Goal: Task Accomplishment & Management: Manage account settings

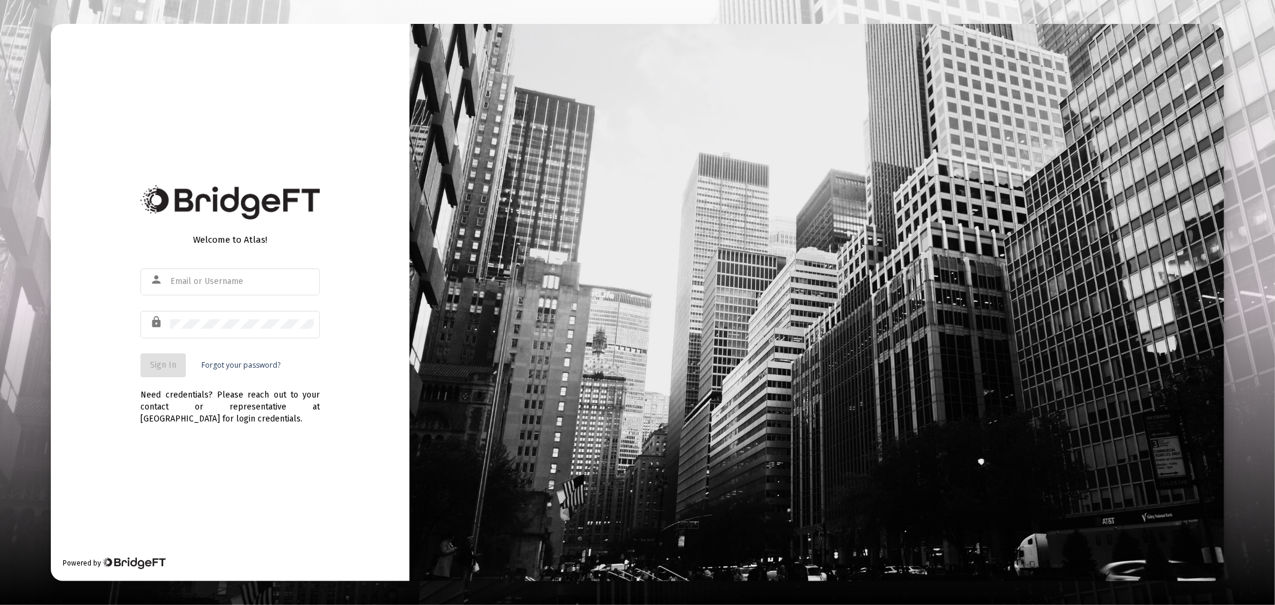
type input "[PERSON_NAME][EMAIL_ADDRESS][DOMAIN_NAME]"
click at [171, 363] on span "Sign In" at bounding box center [163, 365] width 26 height 10
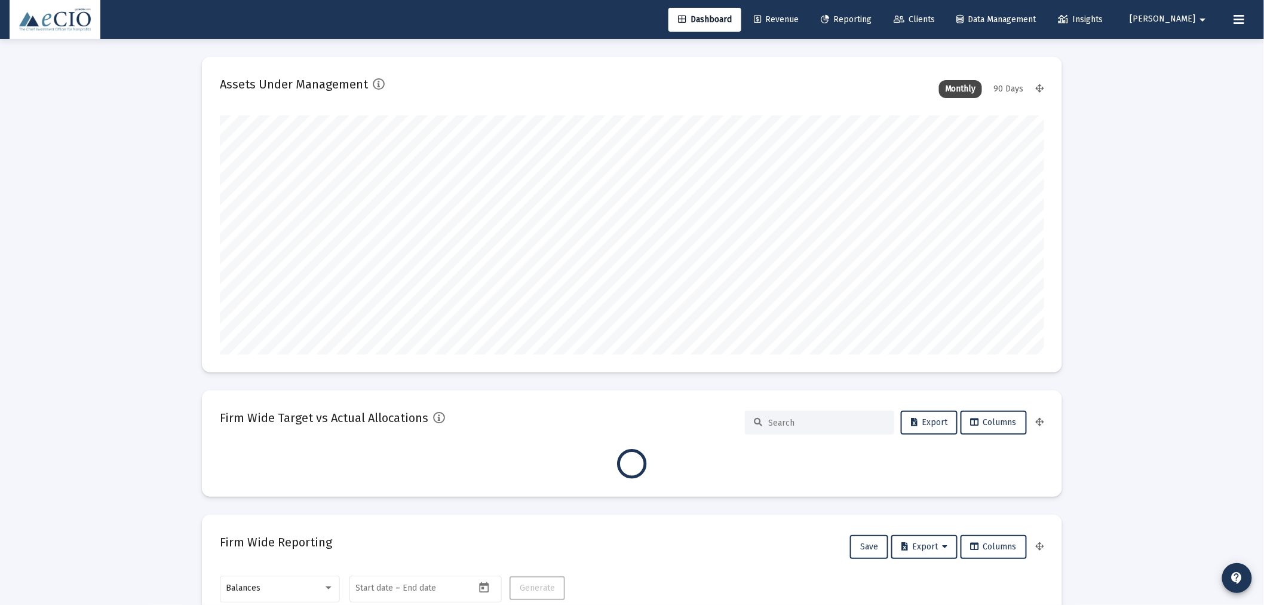
scroll to position [239, 825]
type input "[DATE]"
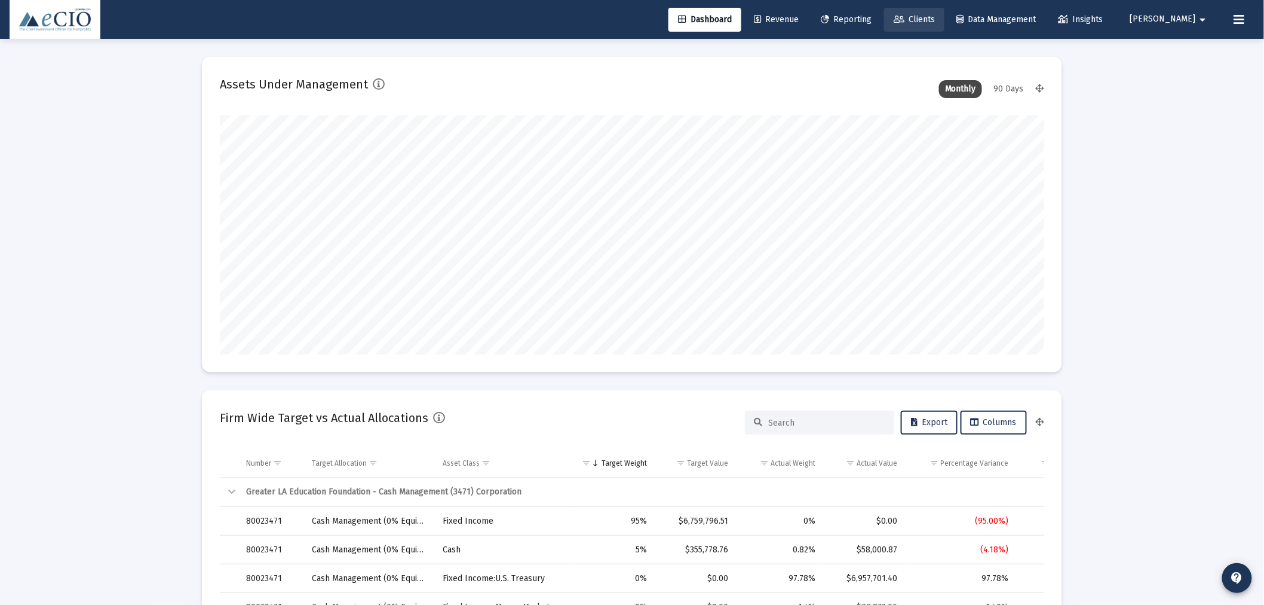
click at [935, 17] on span "Clients" at bounding box center [914, 19] width 41 height 10
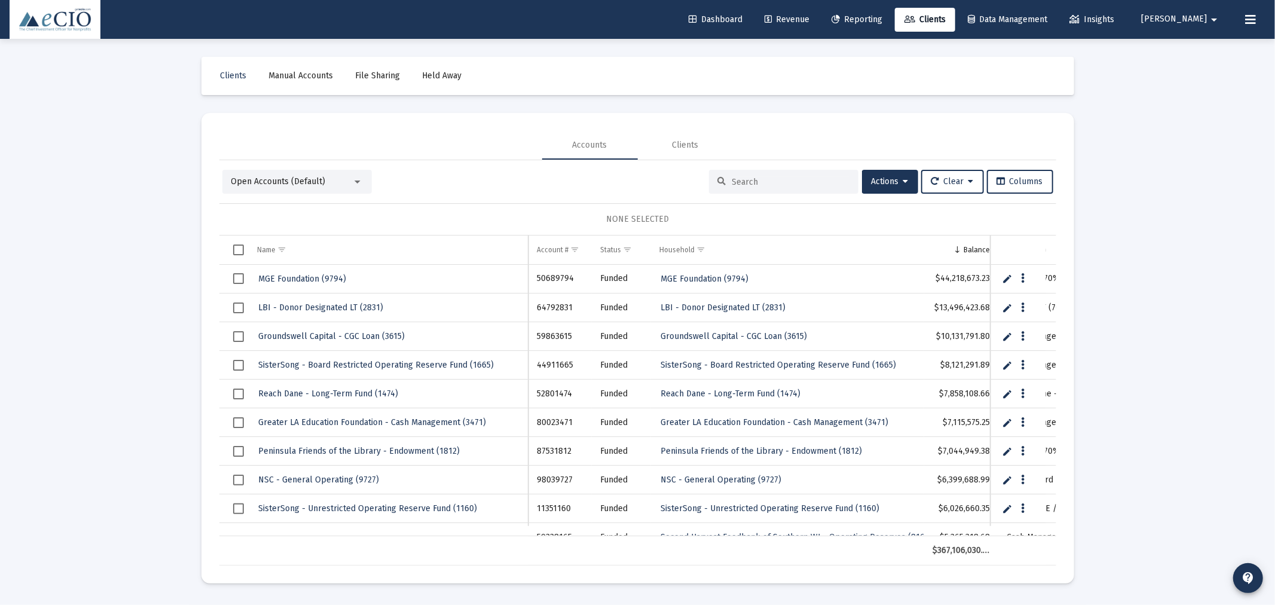
click at [725, 181] on div at bounding box center [783, 182] width 149 height 24
click at [738, 183] on input at bounding box center [790, 182] width 117 height 10
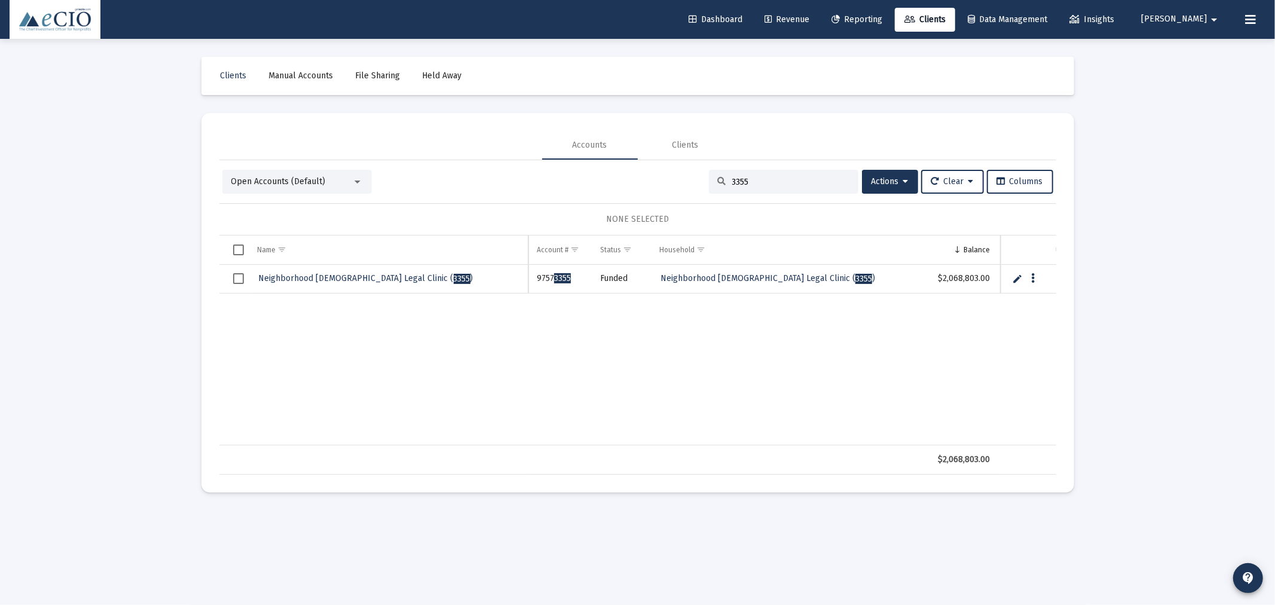
type input "3355"
click at [367, 280] on span "Neighborhood [DEMOGRAPHIC_DATA] Legal Clinic ( 3355 )" at bounding box center [366, 278] width 215 height 10
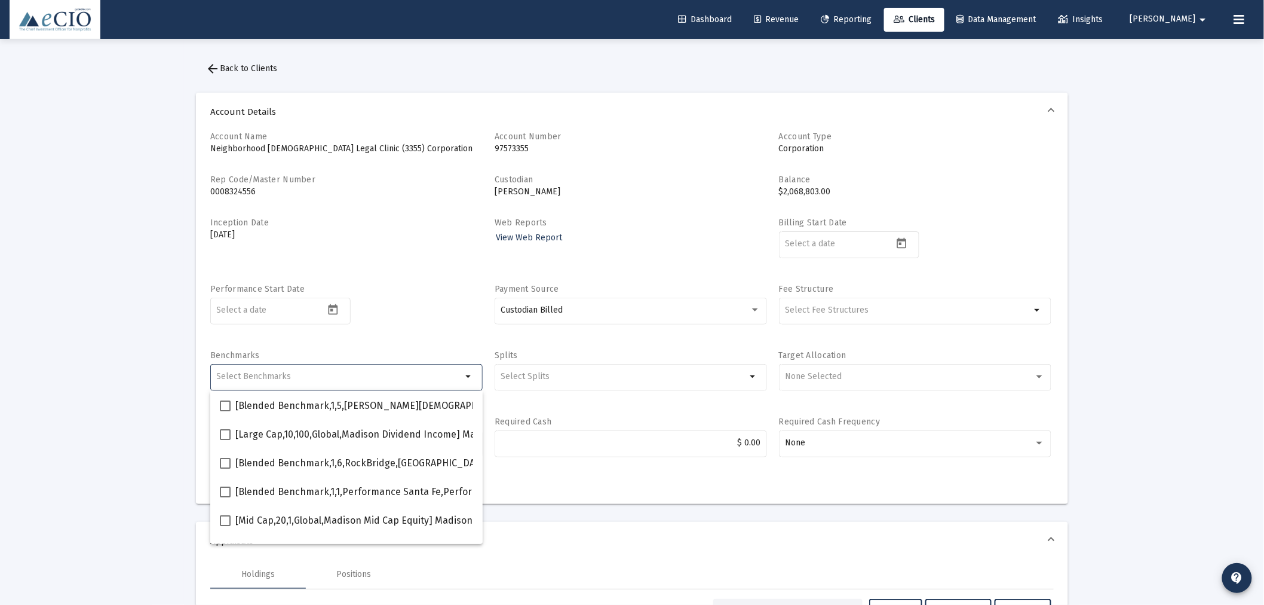
click at [300, 379] on input "Selection" at bounding box center [340, 377] width 246 height 10
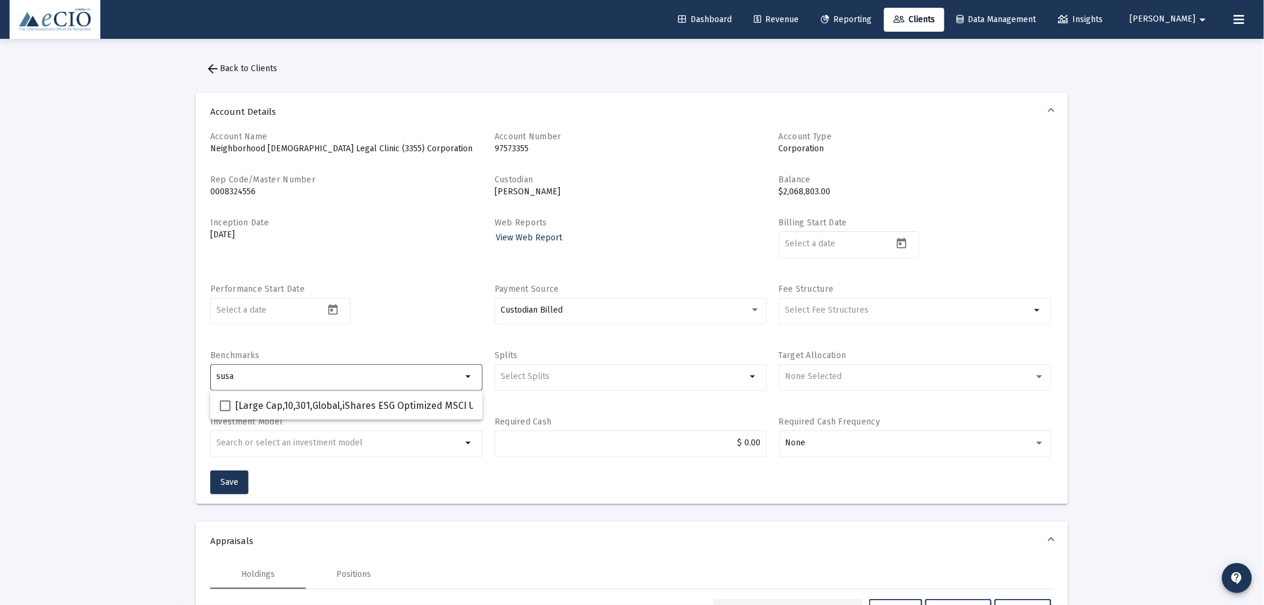
type input "susa"
click at [281, 402] on span "[Large Cap,10,301,Global,iShares ESG Optimized MSCI USA ETF] iShares ESG Optimi…" at bounding box center [468, 406] width 467 height 14
click at [225, 411] on input "[Large Cap,10,301,Global,iShares ESG Optimized MSCI USA ETF] iShares ESG Optimi…" at bounding box center [225, 411] width 1 height 1
checkbox input "true"
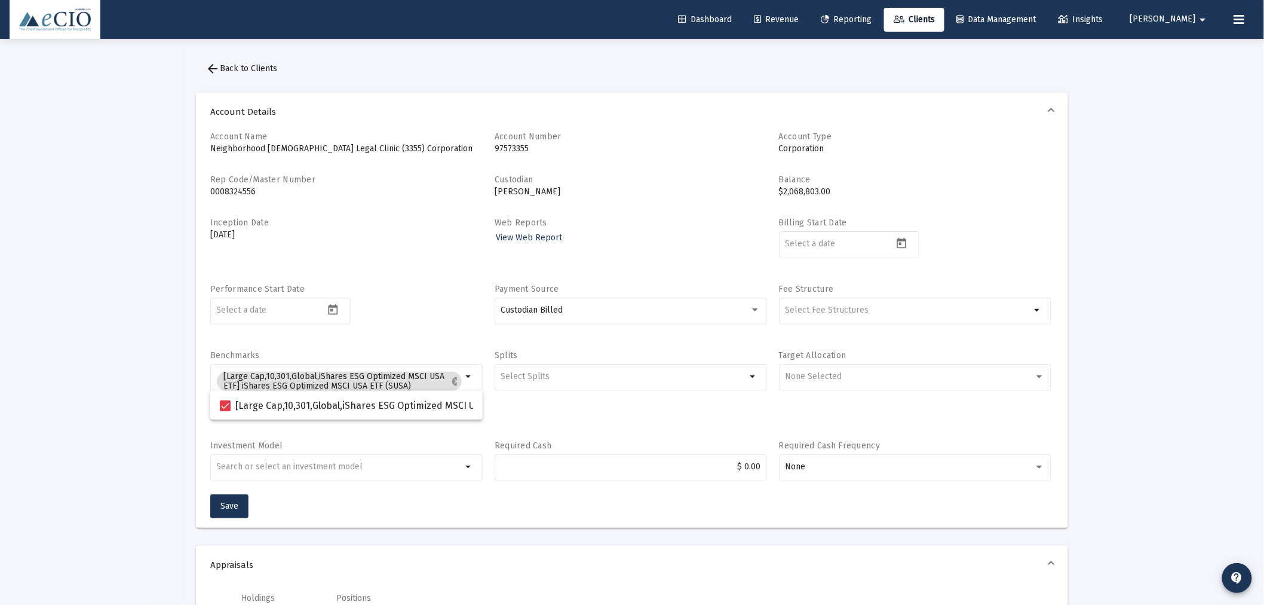
click at [323, 335] on div at bounding box center [280, 317] width 140 height 38
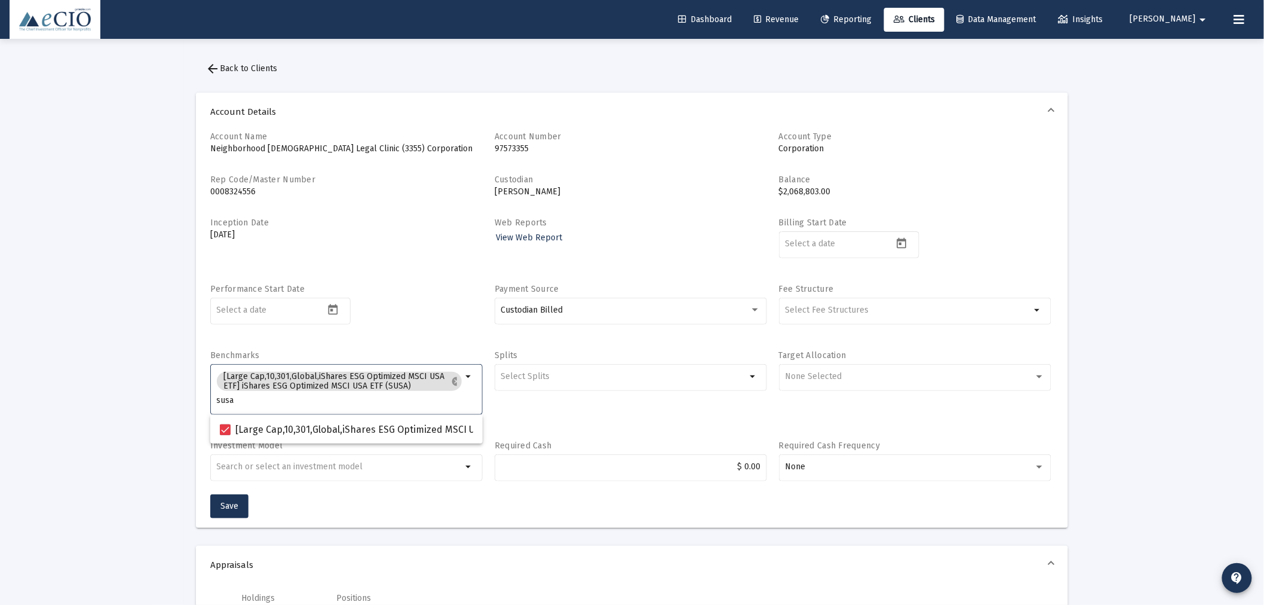
drag, startPoint x: 249, startPoint y: 403, endPoint x: 190, endPoint y: 402, distance: 59.2
type input "snpd"
click at [226, 427] on span at bounding box center [225, 429] width 11 height 11
click at [225, 435] on input "[Large Cap,10,1425,Global,Xtrackers S&P Div Arstcrts Scrn ETF] Xtrackers S&P ES…" at bounding box center [225, 435] width 1 height 1
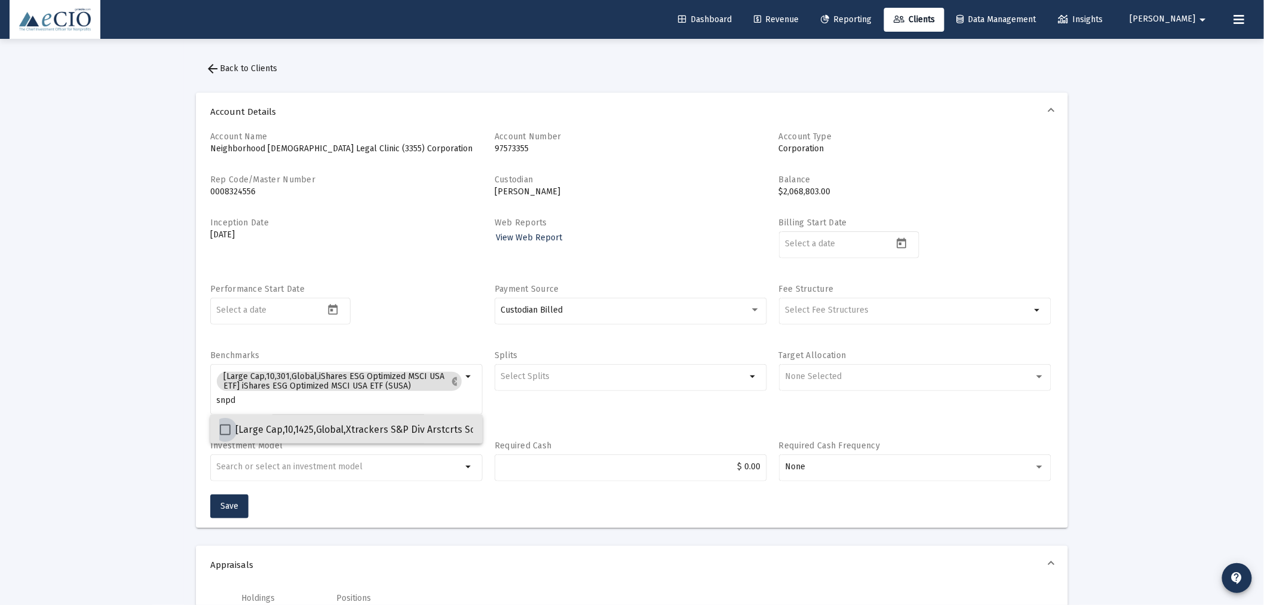
checkbox input "true"
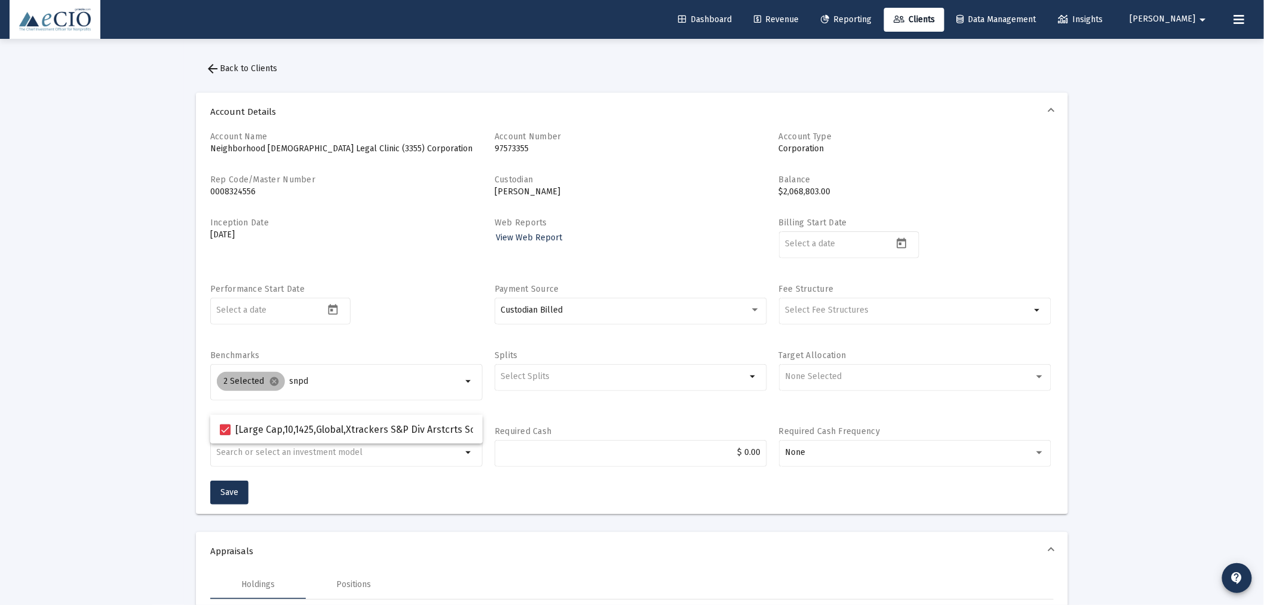
click at [321, 386] on div "2 Selected cancel snpd" at bounding box center [340, 381] width 250 height 24
click at [323, 381] on input "snpd" at bounding box center [376, 381] width 173 height 10
type input "s"
type input "1470"
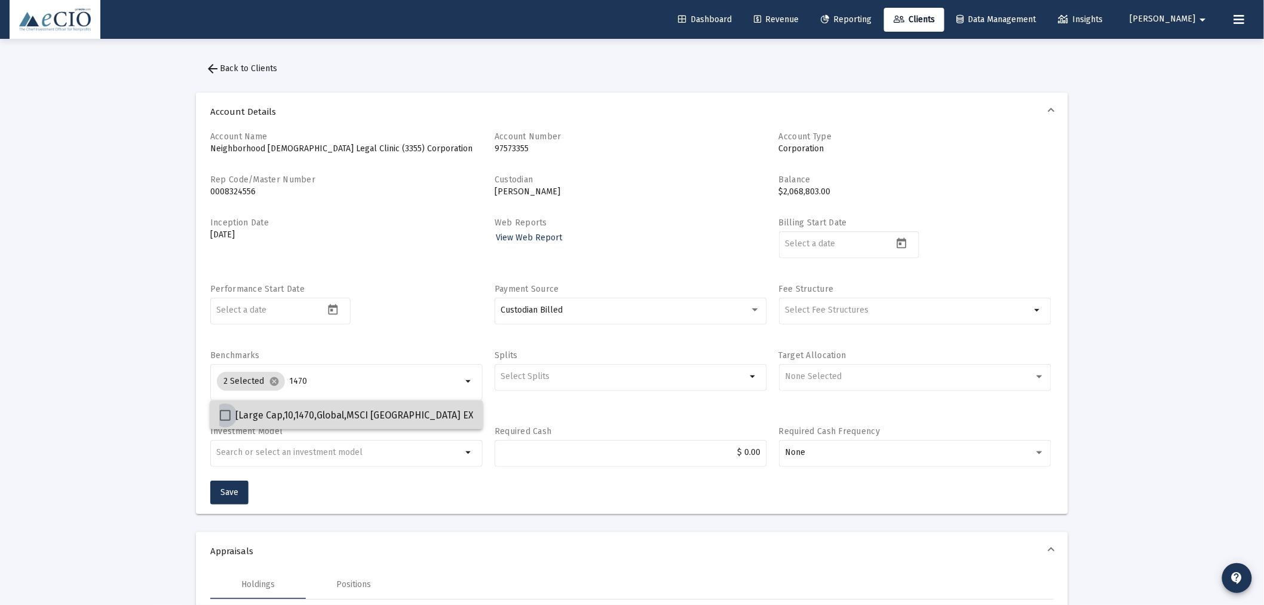
click at [350, 409] on span "[Large Cap,10,1470,Global,MSCI [GEOGRAPHIC_DATA] EXTENDED ESG SELECT GR USD] MS…" at bounding box center [537, 415] width 604 height 14
click at [225, 421] on input "[Large Cap,10,1470,Global,MSCI [GEOGRAPHIC_DATA] EXTENDED ESG SELECT GR USD] MS…" at bounding box center [225, 421] width 1 height 1
checkbox input "true"
click at [345, 381] on input "1470" at bounding box center [376, 381] width 173 height 10
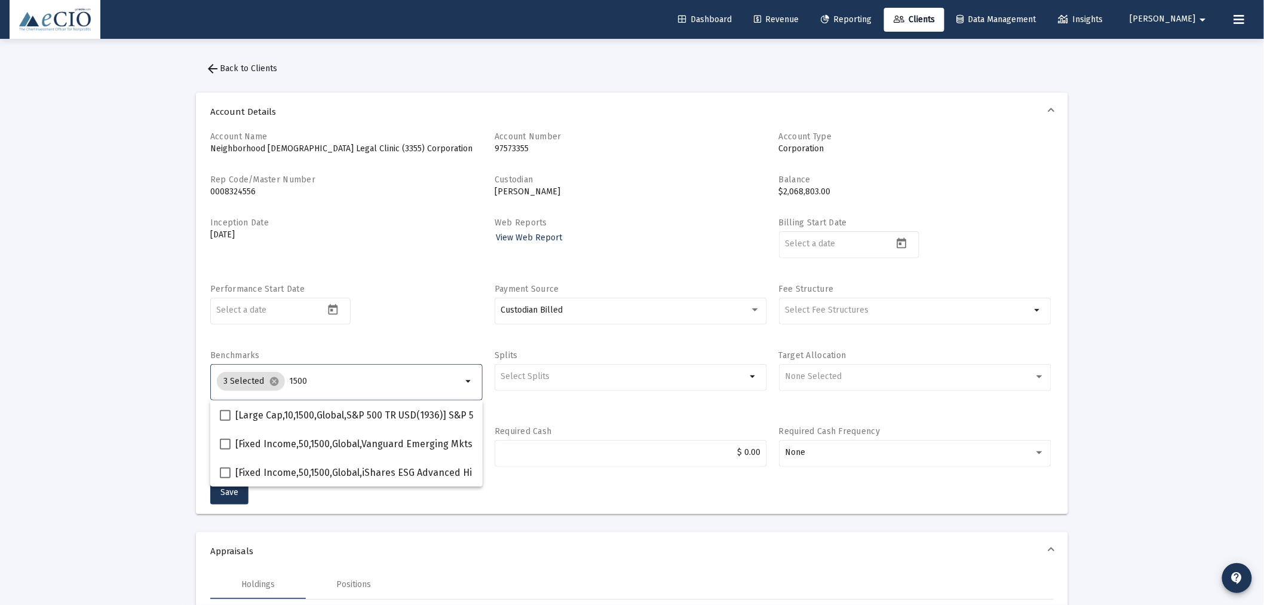
type input "1500"
click at [345, 412] on span "[Large Cap,10,1500,Global,S&P 500 TR USD(1936)] S&P 500 Index" at bounding box center [373, 415] width 277 height 14
click at [225, 421] on input "[Large Cap,10,1500,Global,S&P 500 TR USD(1936)] S&P 500 Index" at bounding box center [225, 421] width 1 height 1
checkbox input "true"
click at [329, 380] on input "1500" at bounding box center [376, 381] width 172 height 10
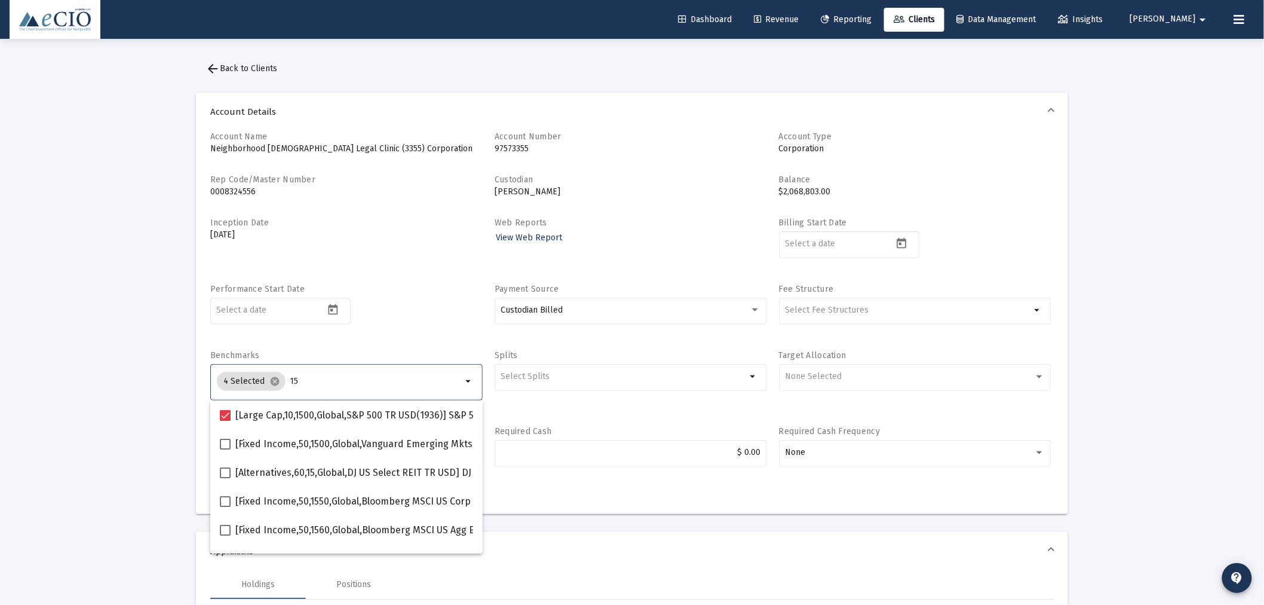
type input "1"
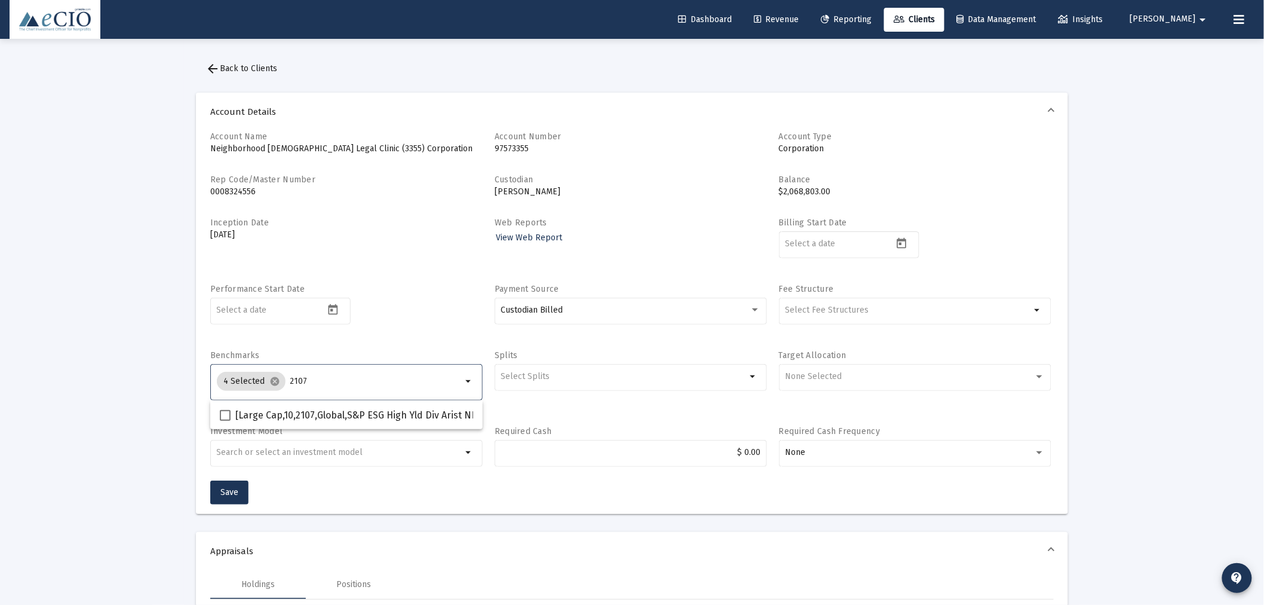
type input "2107"
click at [311, 409] on span "[Large Cap,10,2107,Global,S&P ESG High Yld Div Arist NR USD] S&P ESG High Yld D…" at bounding box center [467, 415] width 464 height 14
click at [225, 421] on input "[Large Cap,10,2107,Global,S&P ESG High Yld Div Arist NR USD] S&P ESG High Yld D…" at bounding box center [225, 421] width 1 height 1
checkbox input "true"
click at [311, 384] on input "2107" at bounding box center [376, 381] width 173 height 10
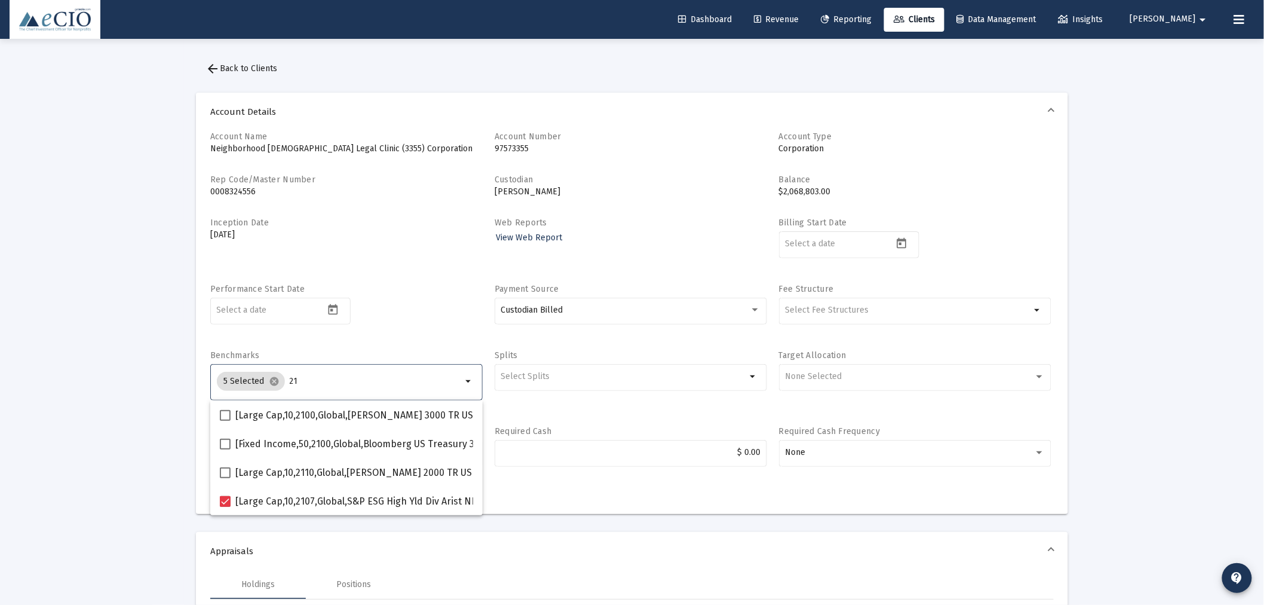
type input "2"
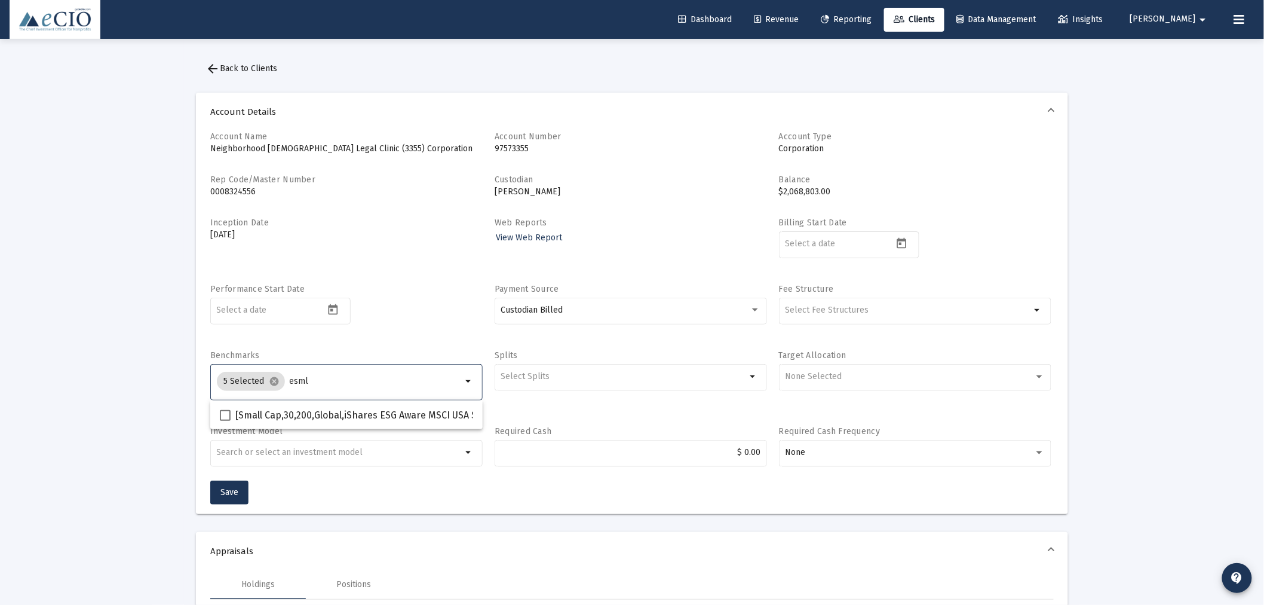
type input "esml"
click at [313, 409] on span "[Small Cap,30,200,Global,iShares ESG Aware MSCI USA Small-Cap ETF] iShares ESG …" at bounding box center [498, 415] width 527 height 14
click at [225, 421] on input "[Small Cap,30,200,Global,iShares ESG Aware MSCI USA Small-Cap ETF] iShares ESG …" at bounding box center [225, 421] width 1 height 1
checkbox input "true"
click at [329, 381] on input "esml" at bounding box center [376, 381] width 172 height 10
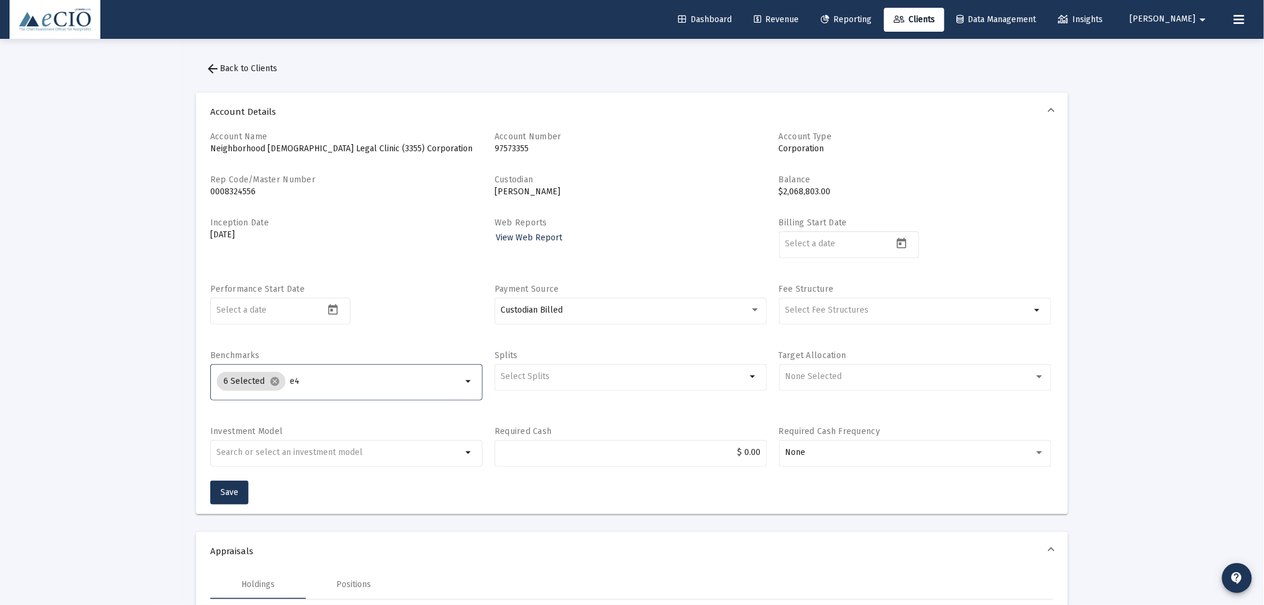
type input "e"
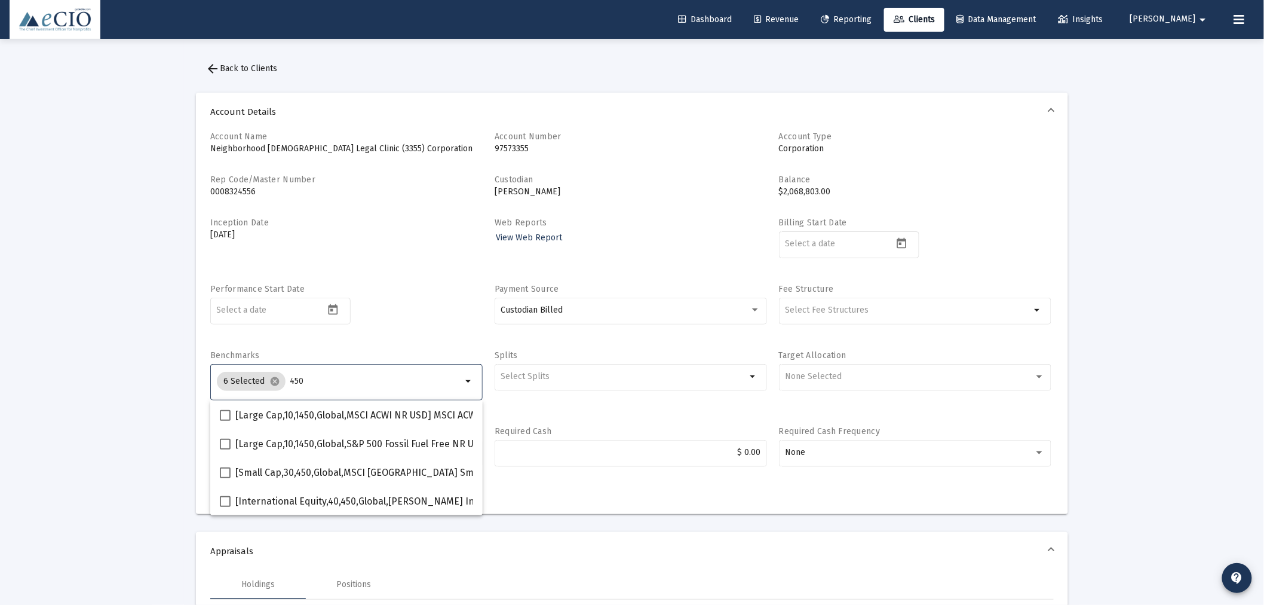
type input "450"
click at [318, 467] on span "[Small Cap,30,450,Global,MSCI [GEOGRAPHIC_DATA] Sml Cap Extnd ESG Focus GR USD]…" at bounding box center [553, 472] width 636 height 14
click at [225, 478] on input "[Small Cap,30,450,Global,MSCI [GEOGRAPHIC_DATA] Sml Cap Extnd ESG Focus GR USD]…" at bounding box center [225, 478] width 1 height 1
checkbox input "true"
click at [302, 379] on input "450" at bounding box center [376, 381] width 173 height 10
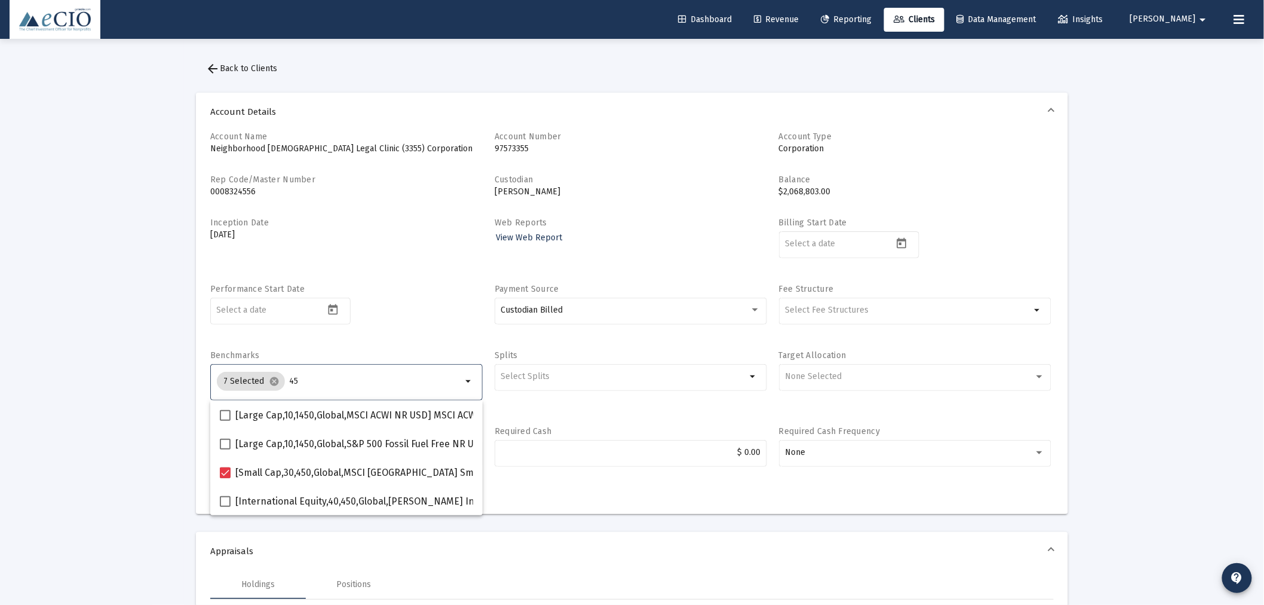
type input "4"
type input "600"
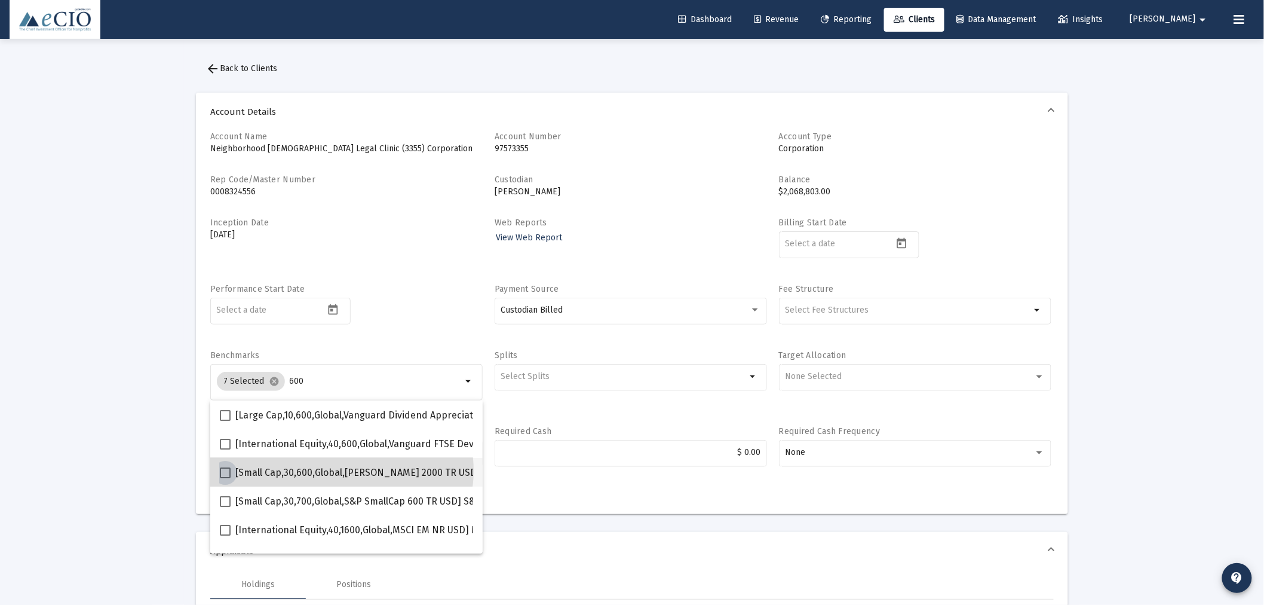
click at [341, 470] on span "[Small Cap,30,600,Global,[PERSON_NAME] 2000 TR USD] [PERSON_NAME] 2000 Index" at bounding box center [421, 472] width 373 height 14
click at [225, 478] on input "[Small Cap,30,600,Global,[PERSON_NAME] 2000 TR USD] [PERSON_NAME] 2000 Index" at bounding box center [225, 478] width 1 height 1
checkbox input "true"
click at [294, 382] on input "600" at bounding box center [376, 381] width 172 height 10
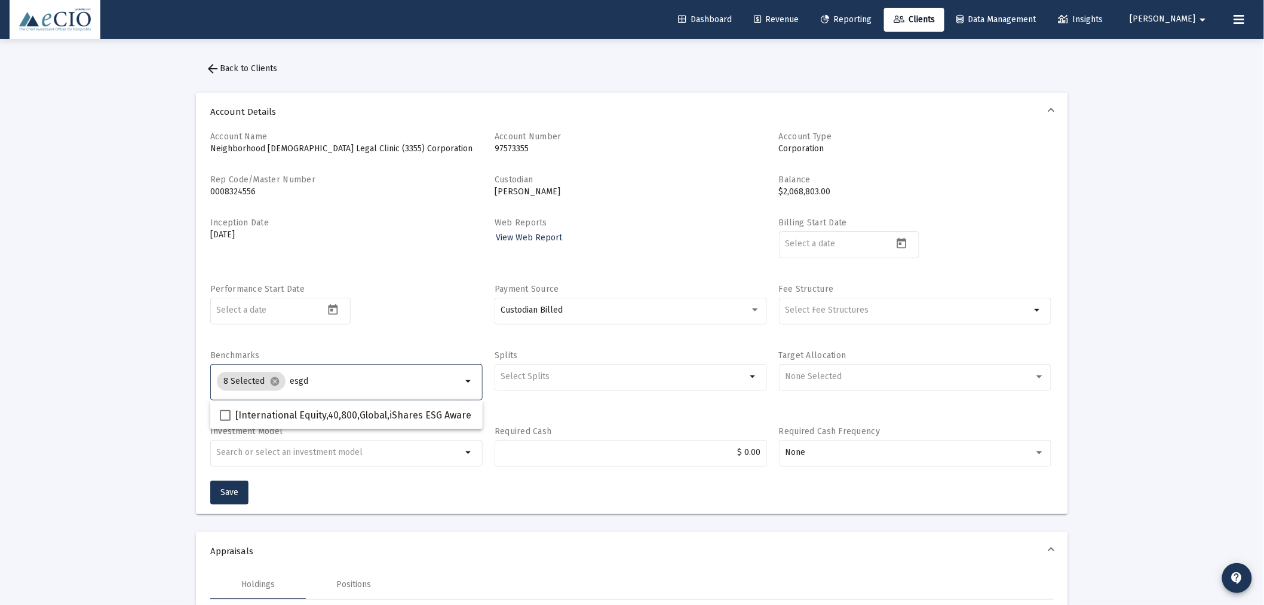
type input "esgd"
click at [284, 414] on span "[International Equity,40,800,Global,iShares ESG Aware MSCI EAFE ETF] iShares ES…" at bounding box center [478, 415] width 486 height 14
click at [225, 421] on input "[International Equity,40,800,Global,iShares ESG Aware MSCI EAFE ETF] iShares ES…" at bounding box center [225, 421] width 1 height 1
checkbox input "true"
click at [320, 379] on input "esgd" at bounding box center [376, 381] width 172 height 10
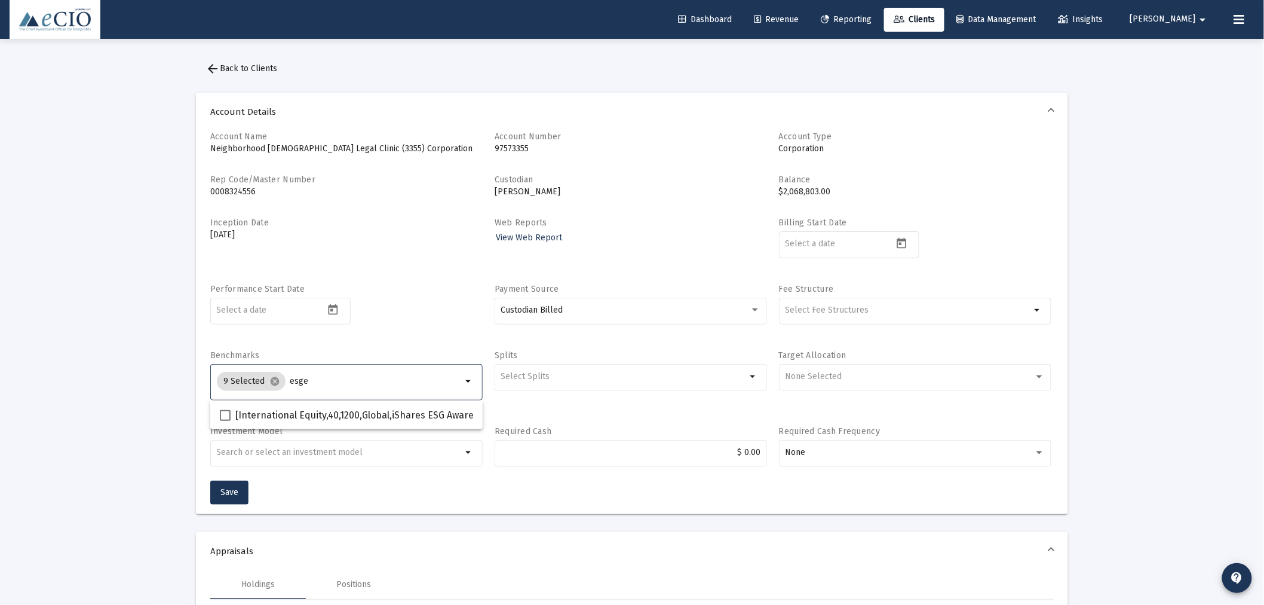
type input "esge"
click at [317, 412] on span "[International Equity,40,1200,Global,iShares ESG Aware MSCI EM ETF] iShares ESG…" at bounding box center [471, 415] width 472 height 14
click at [225, 421] on input "[International Equity,40,1200,Global,iShares ESG Aware MSCI EM ETF] iShares ESG…" at bounding box center [225, 421] width 1 height 1
checkbox input "true"
click at [324, 385] on input "esge" at bounding box center [379, 381] width 168 height 10
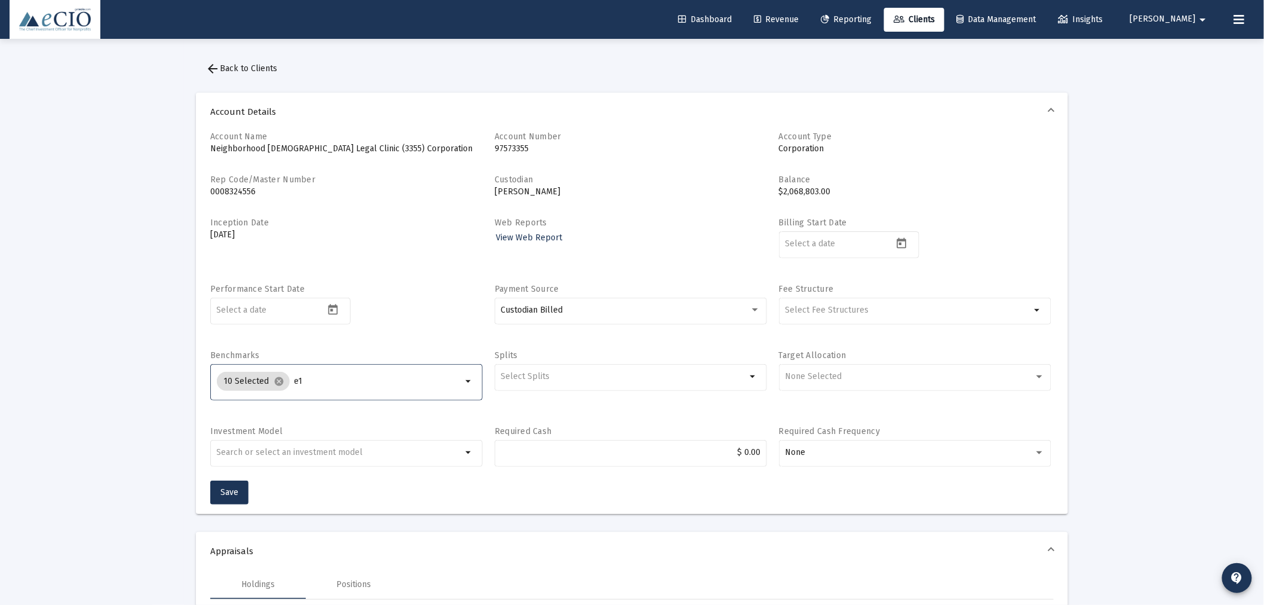
type input "e"
type input "1350"
click at [331, 415] on span "[International Equity,40,1350,Global,MSCI EAFE EXTENDED ESG FOCUS NR USD] MSCI …" at bounding box center [487, 415] width 505 height 14
click at [225, 421] on input "[International Equity,40,1350,Global,MSCI EAFE EXTENDED ESG FOCUS NR USD] MSCI …" at bounding box center [225, 421] width 1 height 1
checkbox input "true"
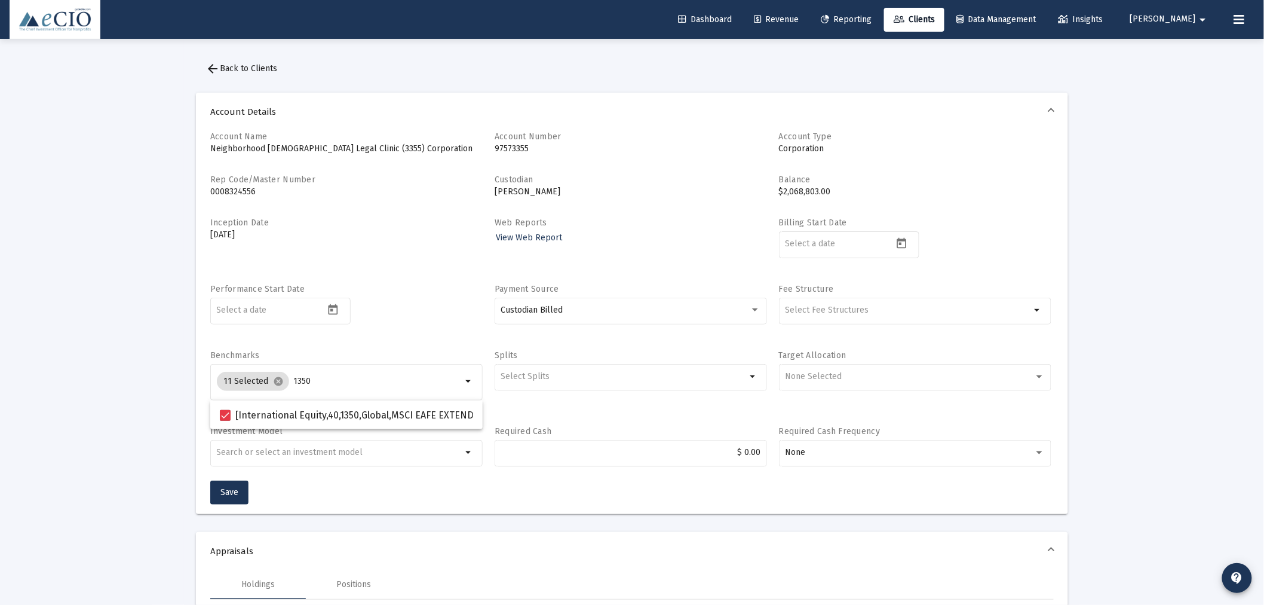
click at [330, 385] on input "1350" at bounding box center [378, 381] width 169 height 10
type input "1380"
click at [307, 416] on span "[International Equity,40,1380,Global,MSCI EM EXTENDED ESG FOCUS NR USD] MSCI EM…" at bounding box center [480, 415] width 490 height 14
click at [225, 421] on input "[International Equity,40,1380,Global,MSCI EM EXTENDED ESG FOCUS NR USD] MSCI EM…" at bounding box center [225, 421] width 1 height 1
checkbox input "true"
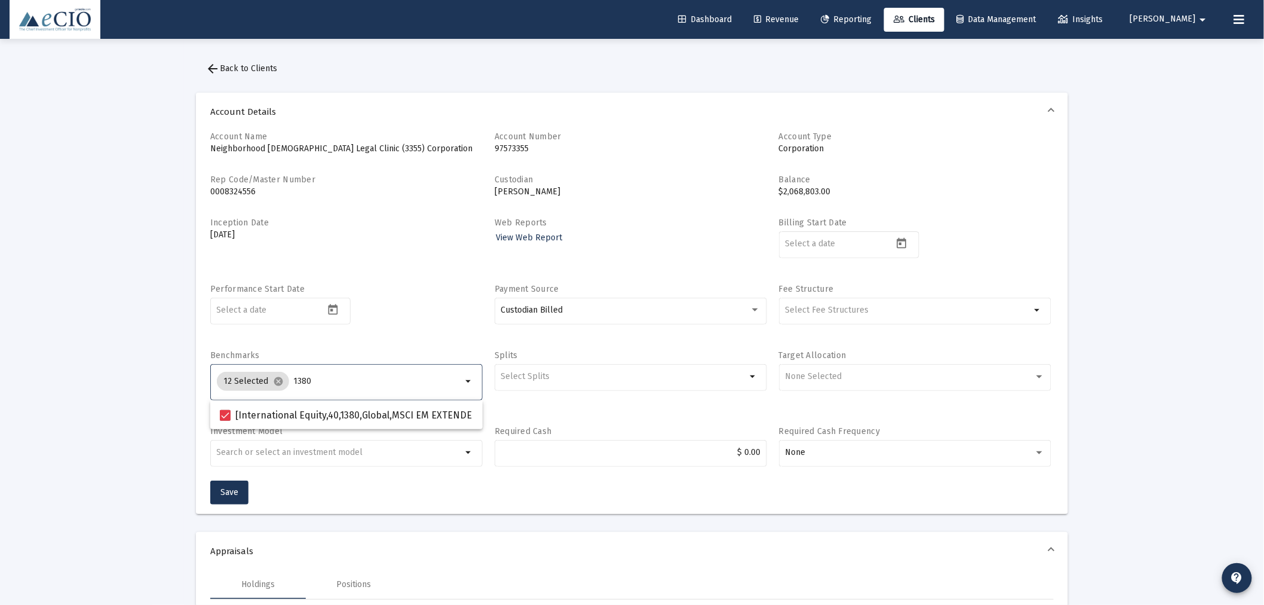
click at [320, 384] on input "1380" at bounding box center [378, 381] width 169 height 10
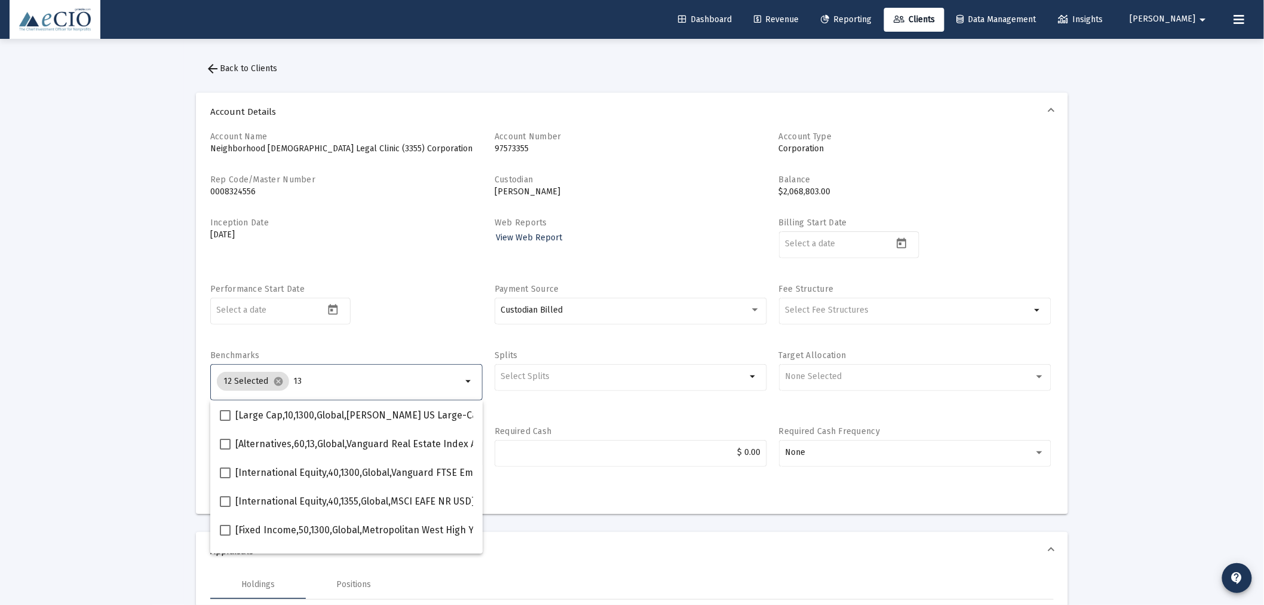
type input "1"
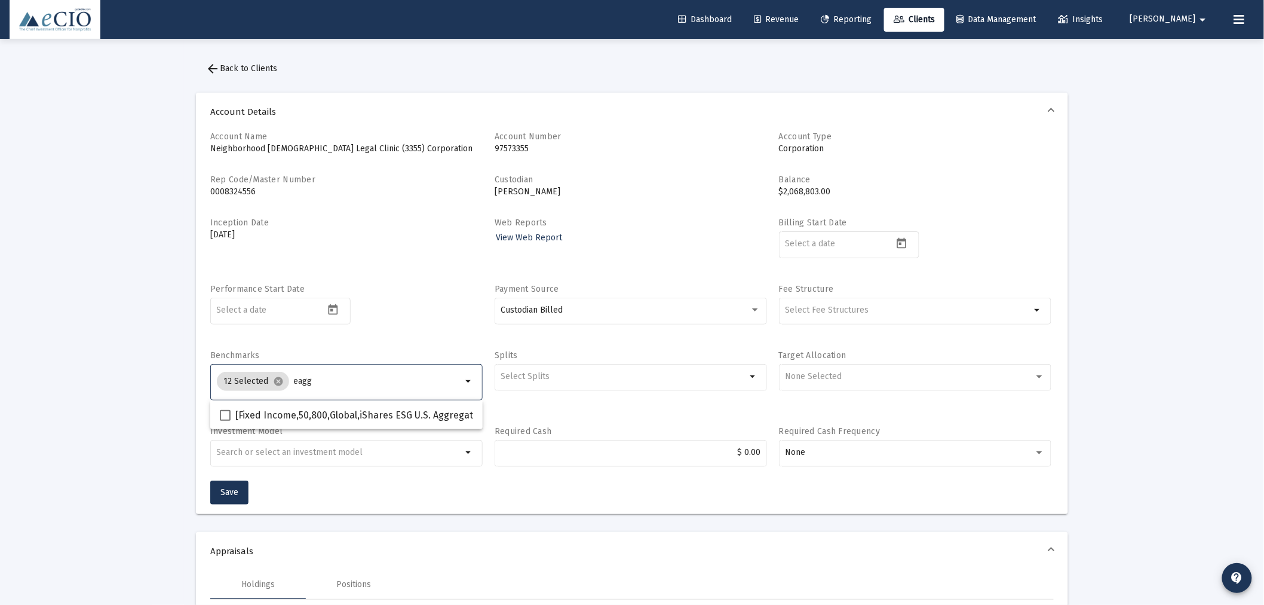
type input "eagg"
click at [319, 409] on span "[Fixed Income,50,800,Global,iShares ESG U.S. Aggregate Bond ETF] iShares ESG U.…" at bounding box center [478, 415] width 487 height 14
click at [225, 421] on input "[Fixed Income,50,800,Global,iShares ESG U.S. Aggregate Bond ETF] iShares ESG U.…" at bounding box center [225, 421] width 1 height 1
checkbox input "true"
click at [318, 379] on input "eagg" at bounding box center [378, 381] width 169 height 10
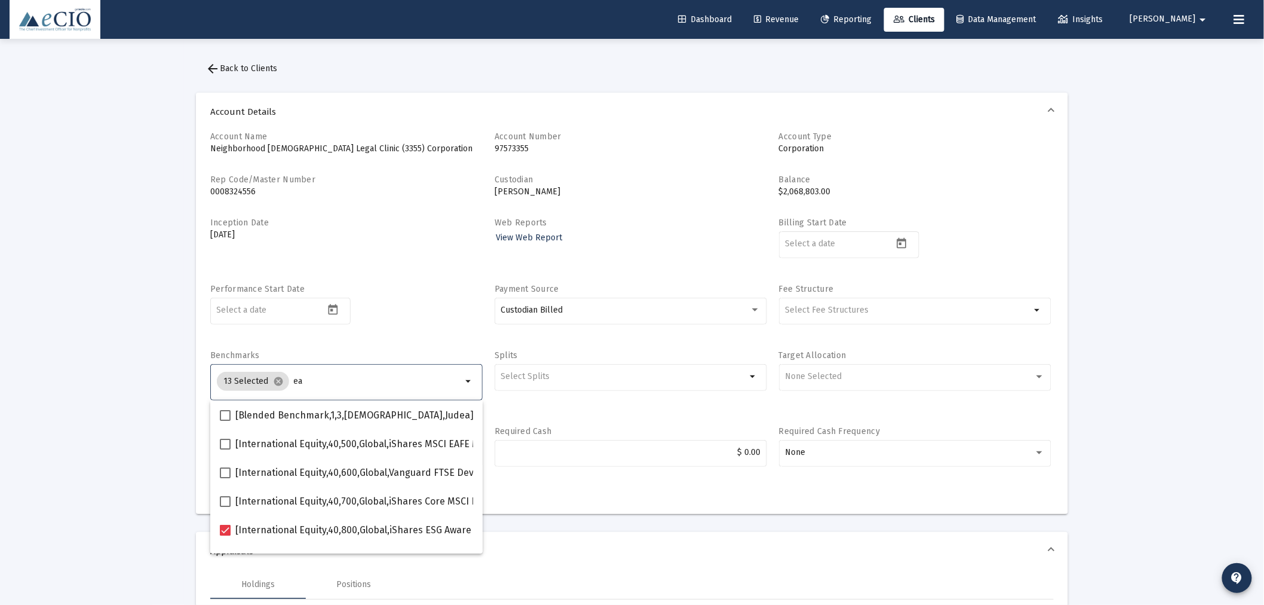
type input "e"
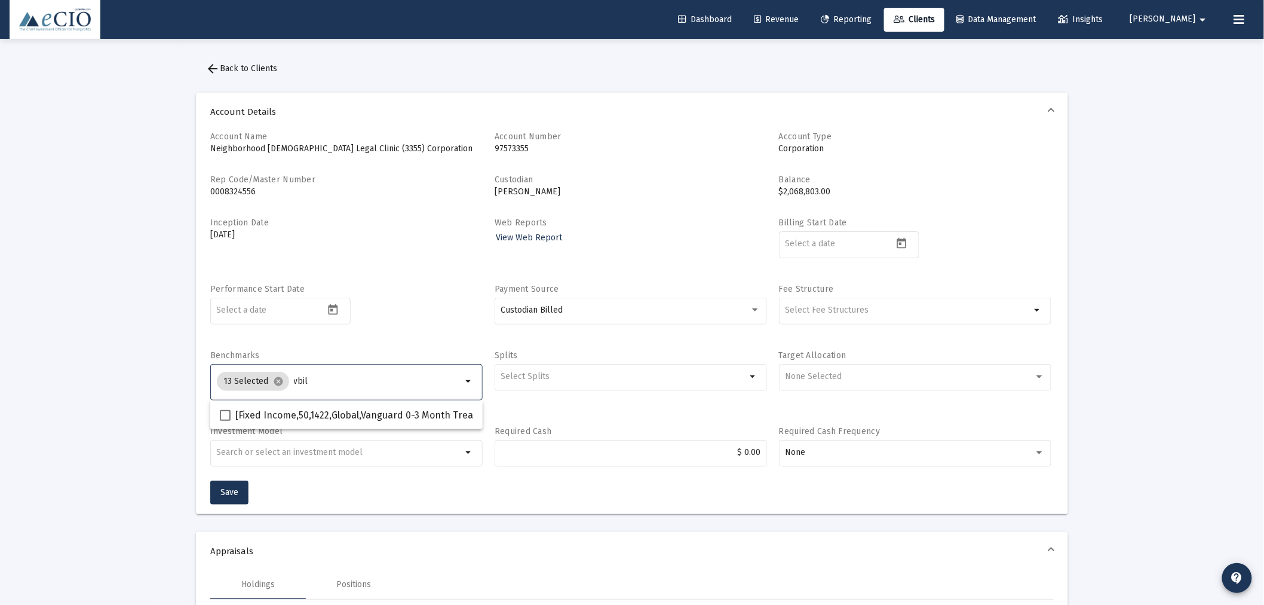
type input "vbil"
click at [356, 407] on mat-checkbox "[Fixed Income,50,1422,Global,Vanguard 0-3 Month Treasury Bill ETF] Vanguard 0-3…" at bounding box center [472, 414] width 505 height 29
click at [222, 411] on span at bounding box center [225, 415] width 11 height 11
click at [225, 421] on input "[Fixed Income,50,1422,Global,Vanguard 0-3 Month Treasury Bill ETF] Vanguard 0-3…" at bounding box center [225, 421] width 1 height 1
checkbox input "true"
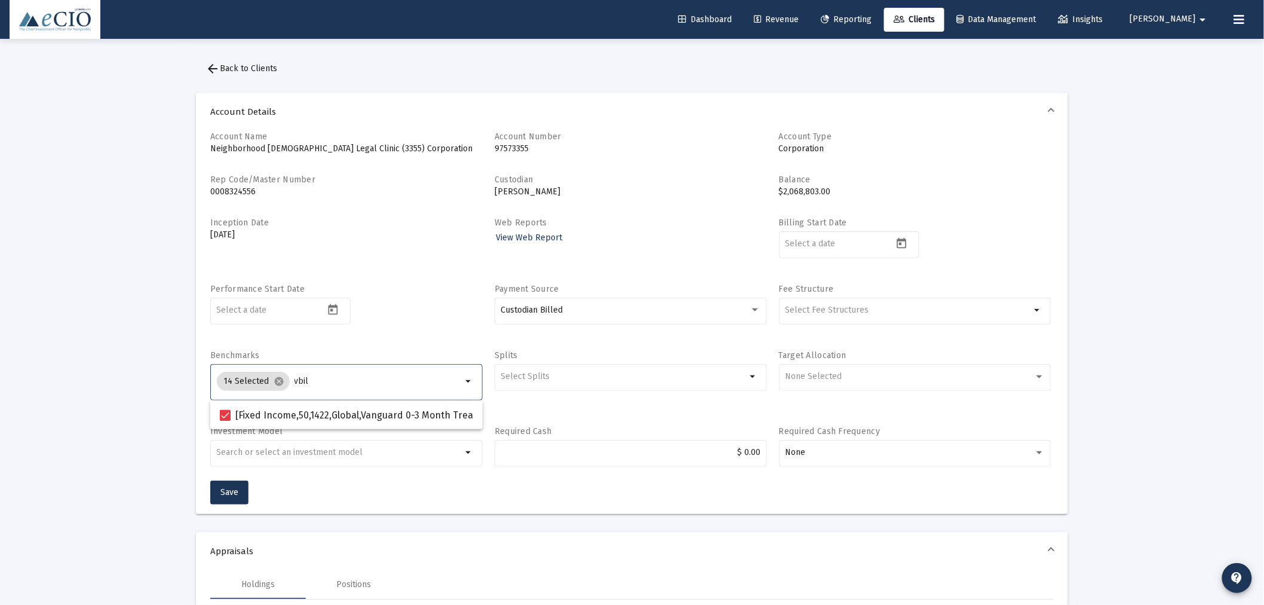
click at [305, 384] on input "vbil" at bounding box center [379, 381] width 168 height 10
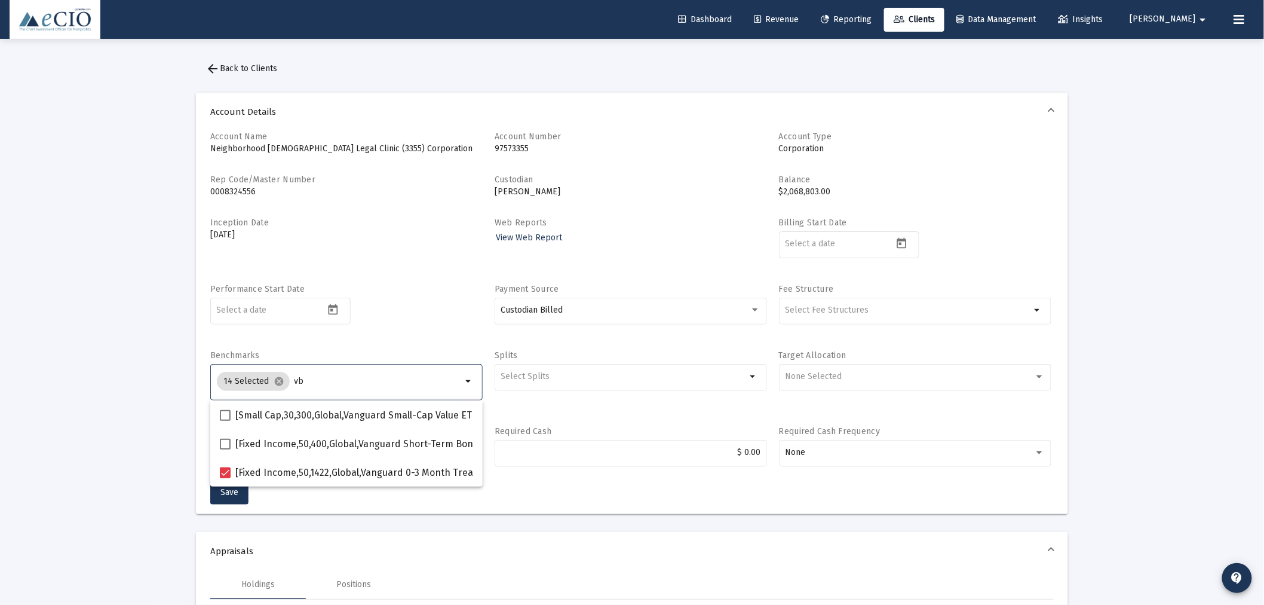
type input "v"
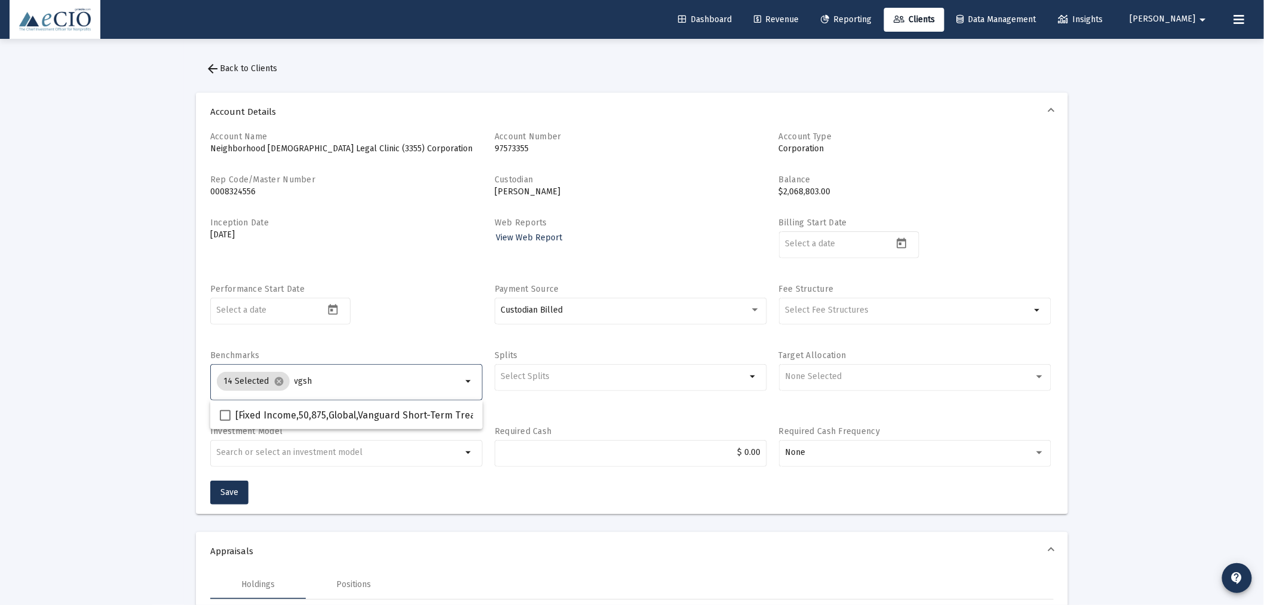
type input "vgsh"
click at [317, 415] on span "[Fixed Income,50,875,Global,Vanguard Short-Term Treasury ETF] Vanguard Short-Te…" at bounding box center [470, 415] width 470 height 14
click at [225, 421] on input "[Fixed Income,50,875,Global,Vanguard Short-Term Treasury ETF] Vanguard Short-Te…" at bounding box center [225, 421] width 1 height 1
checkbox input "true"
click at [315, 382] on input "vgsh" at bounding box center [378, 381] width 169 height 10
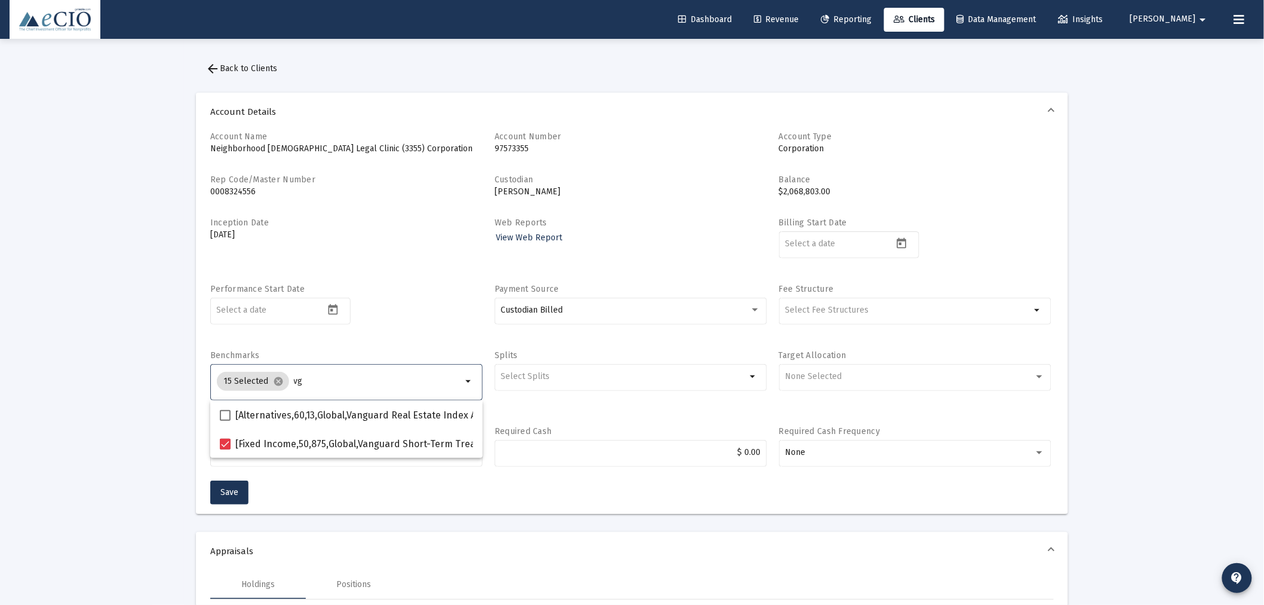
type input "v"
type input "susb"
click at [338, 409] on span "[Fixed Income,50,850,Global,iShares ESG 1-5 Year USD Corp Bd ETF] iShares ESG 1…" at bounding box center [482, 415] width 494 height 14
click at [225, 421] on input "[Fixed Income,50,850,Global,iShares ESG 1-5 Year USD Corp Bd ETF] iShares ESG 1…" at bounding box center [225, 421] width 1 height 1
checkbox input "true"
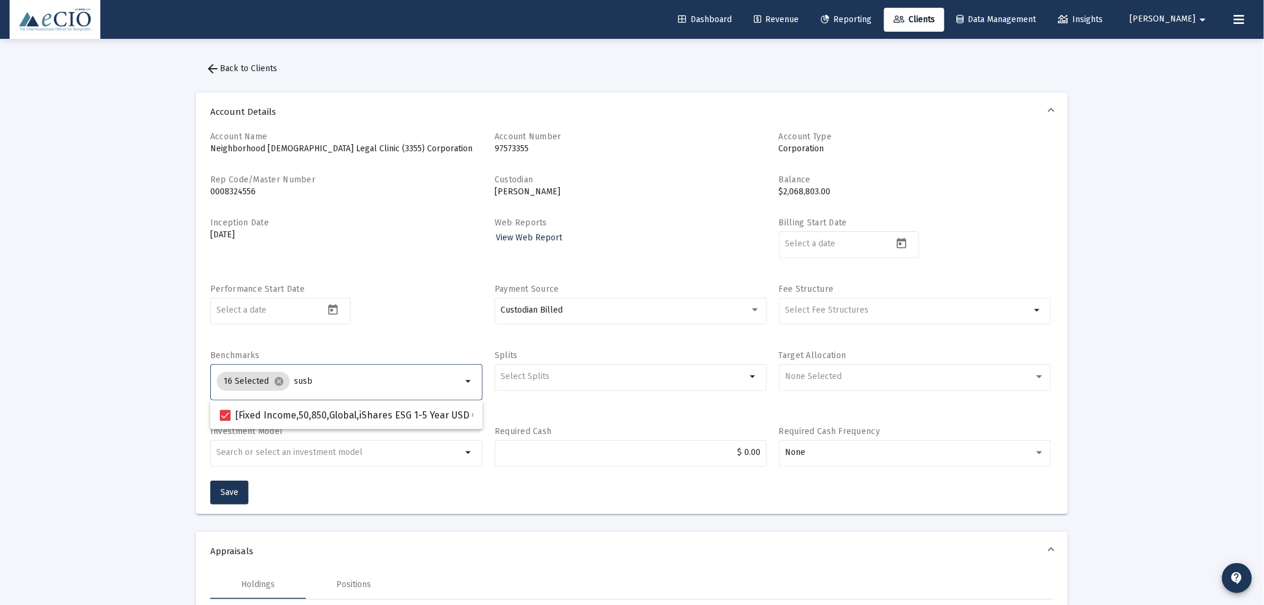
click at [337, 377] on input "susb" at bounding box center [379, 381] width 168 height 10
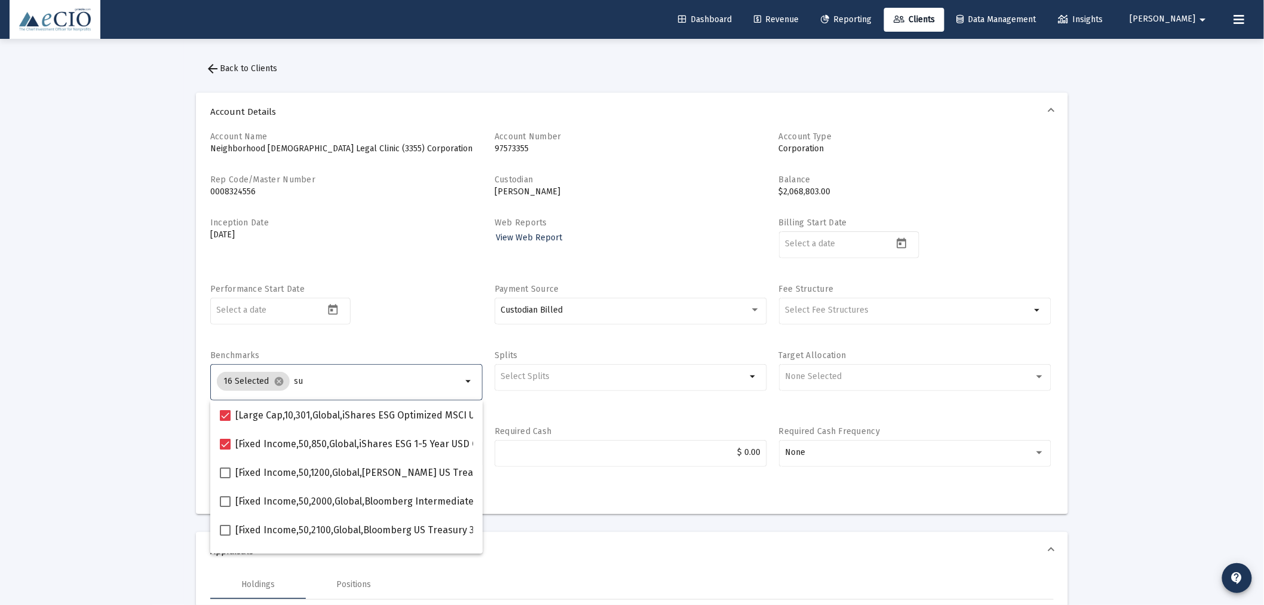
type input "s"
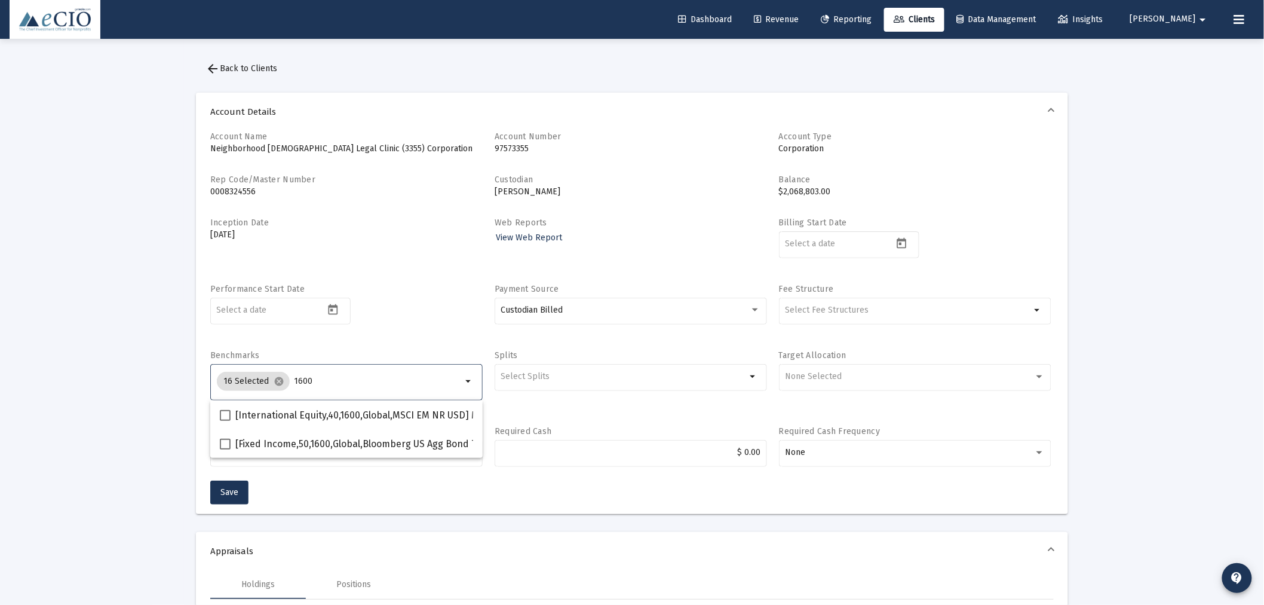
type input "1600"
click at [330, 438] on span "[Fixed Income,50,1600,Global,Bloomberg US Agg Bond TR USD] Bloomberg US Aggrega…" at bounding box center [453, 444] width 437 height 14
click at [225, 449] on input "[Fixed Income,50,1600,Global,Bloomberg US Agg Bond TR USD] Bloomberg US Aggrega…" at bounding box center [225, 449] width 1 height 1
checkbox input "true"
click at [323, 385] on input "1600" at bounding box center [378, 381] width 169 height 10
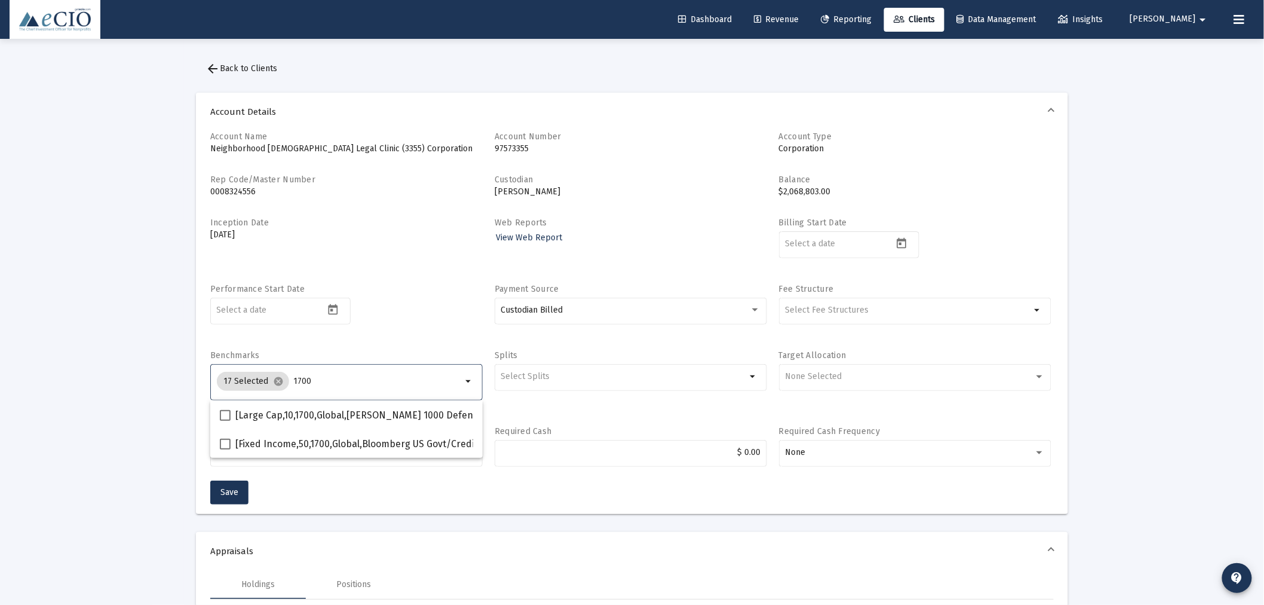
type input "1700"
click at [312, 440] on span "[Fixed Income,50,1700,Global,Bloomberg US Govt/Credit Interm TR USD] Bloomberg …" at bounding box center [495, 444] width 520 height 14
click at [225, 449] on input "[Fixed Income,50,1700,Global,Bloomberg US Govt/Credit Interm TR USD] Bloomberg …" at bounding box center [225, 449] width 1 height 1
checkbox input "true"
click at [324, 388] on div "18 Selected cancel 1700" at bounding box center [340, 381] width 250 height 24
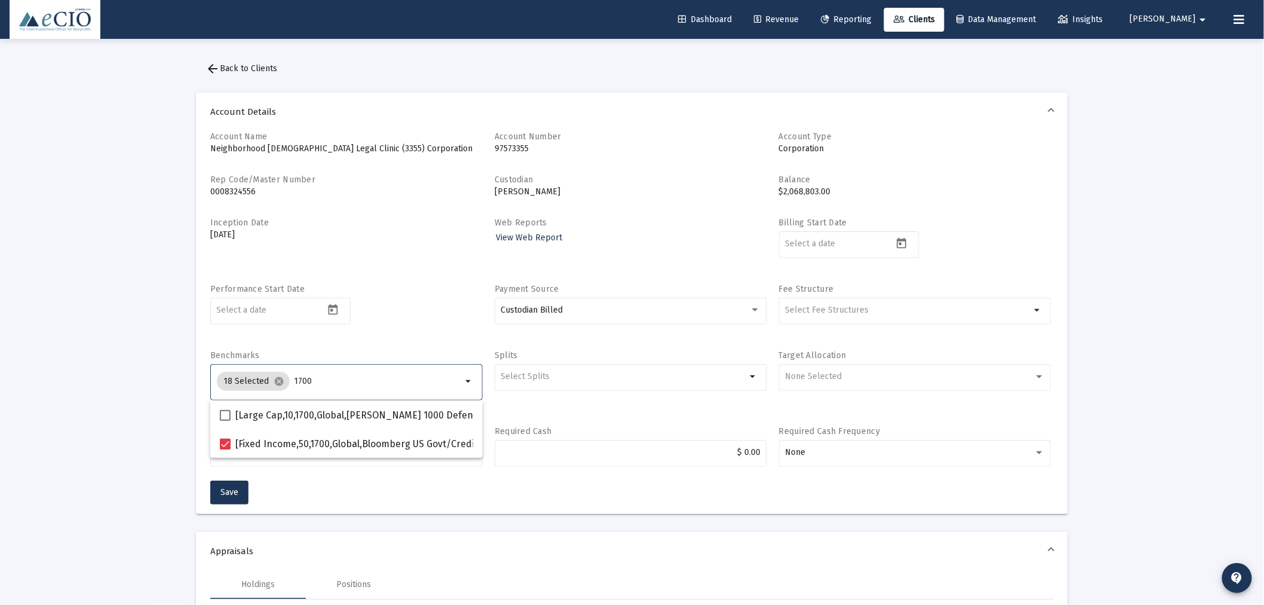
click at [324, 385] on input "1700" at bounding box center [379, 381] width 168 height 10
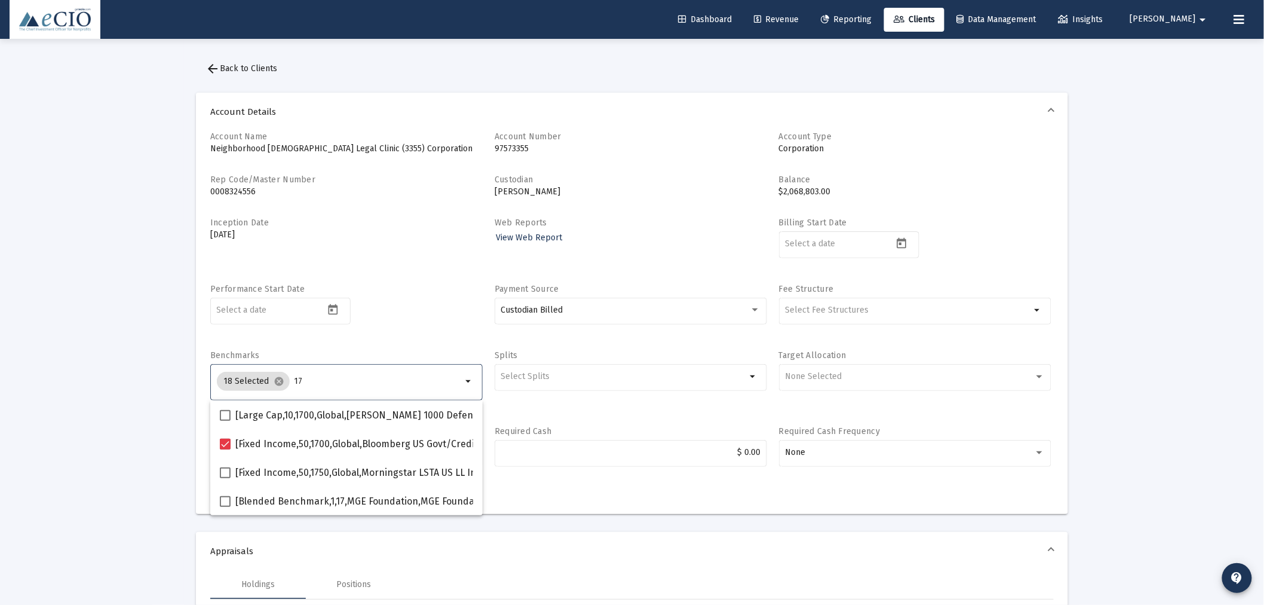
type input "1"
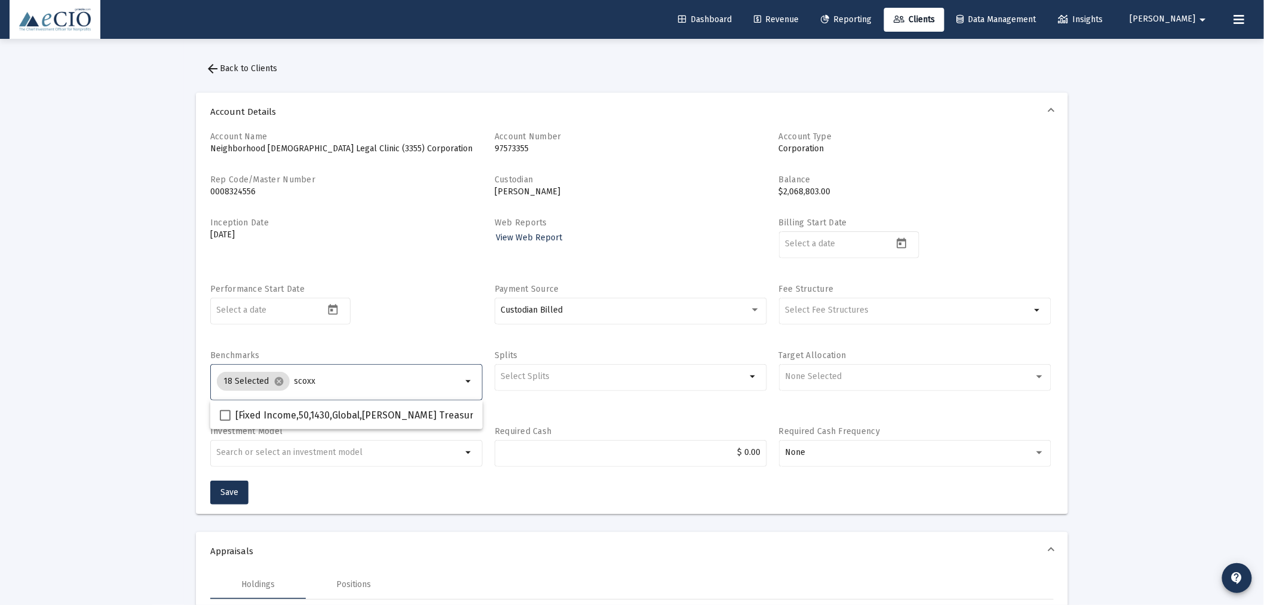
type input "scoxx"
click at [389, 419] on span "[Fixed Income,50,1430,Global,[PERSON_NAME] Treasury Oblig Money Ultra] [PERSON_…" at bounding box center [509, 415] width 549 height 14
click at [225, 421] on input "[Fixed Income,50,1430,Global,[PERSON_NAME] Treasury Oblig Money Ultra] [PERSON_…" at bounding box center [225, 421] width 1 height 1
checkbox input "true"
click at [324, 383] on input "scoxx" at bounding box center [379, 381] width 168 height 10
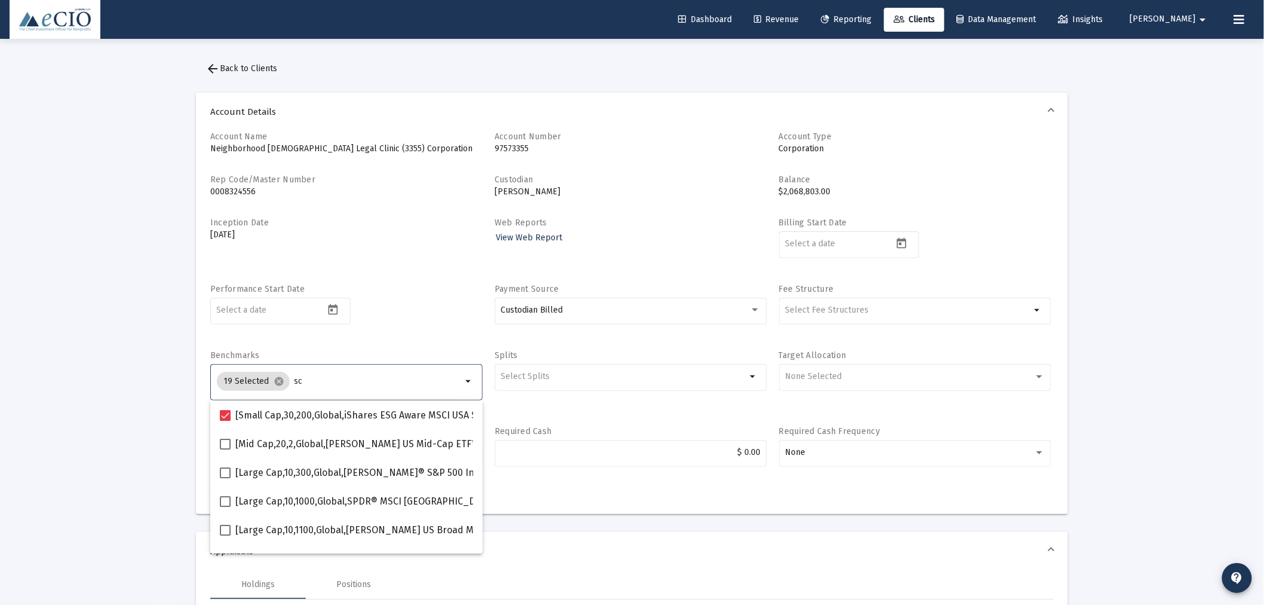
type input "s"
click at [433, 302] on div "Performance Start Date" at bounding box center [346, 310] width 272 height 54
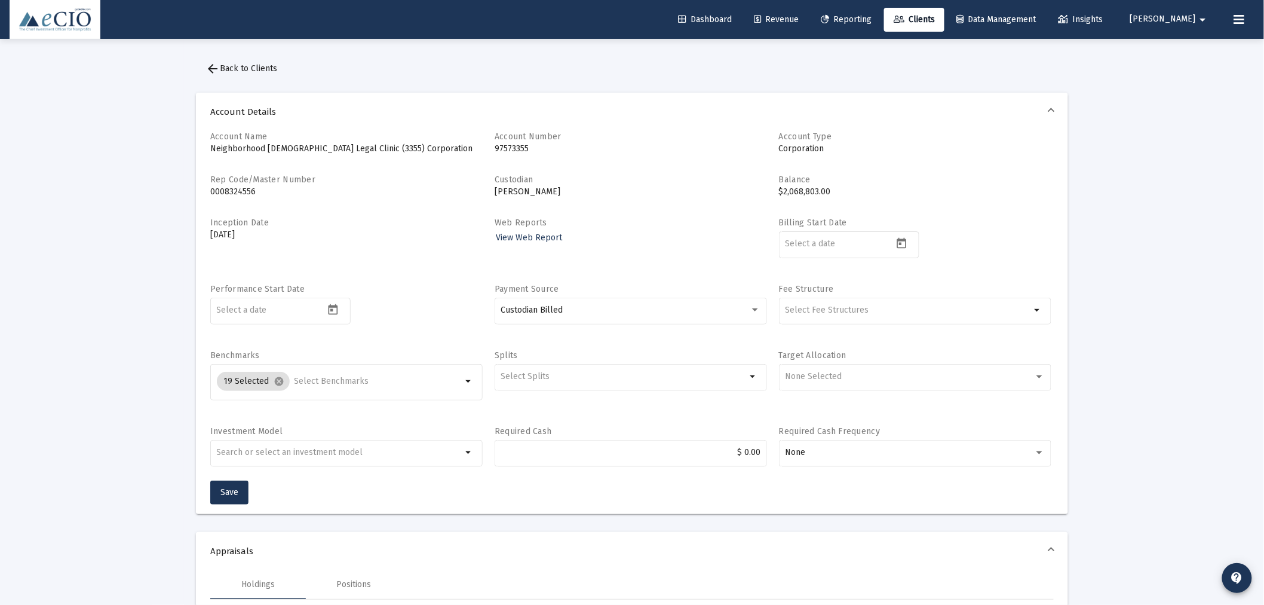
click at [857, 376] on div "None Selected" at bounding box center [909, 377] width 249 height 10
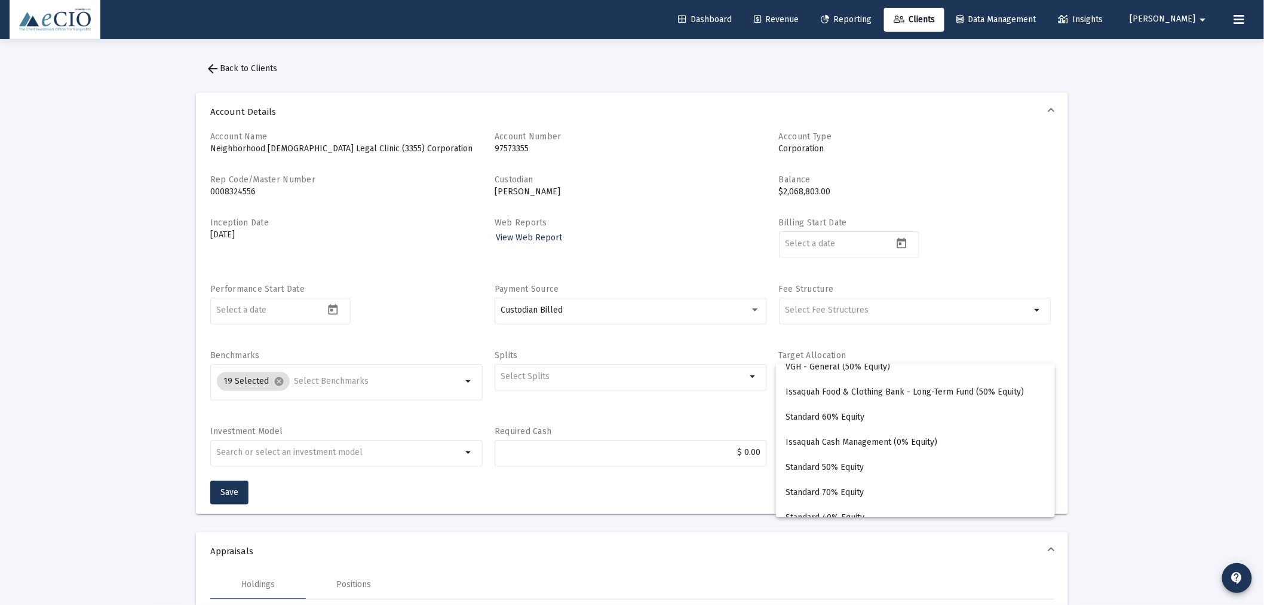
scroll to position [2080, 0]
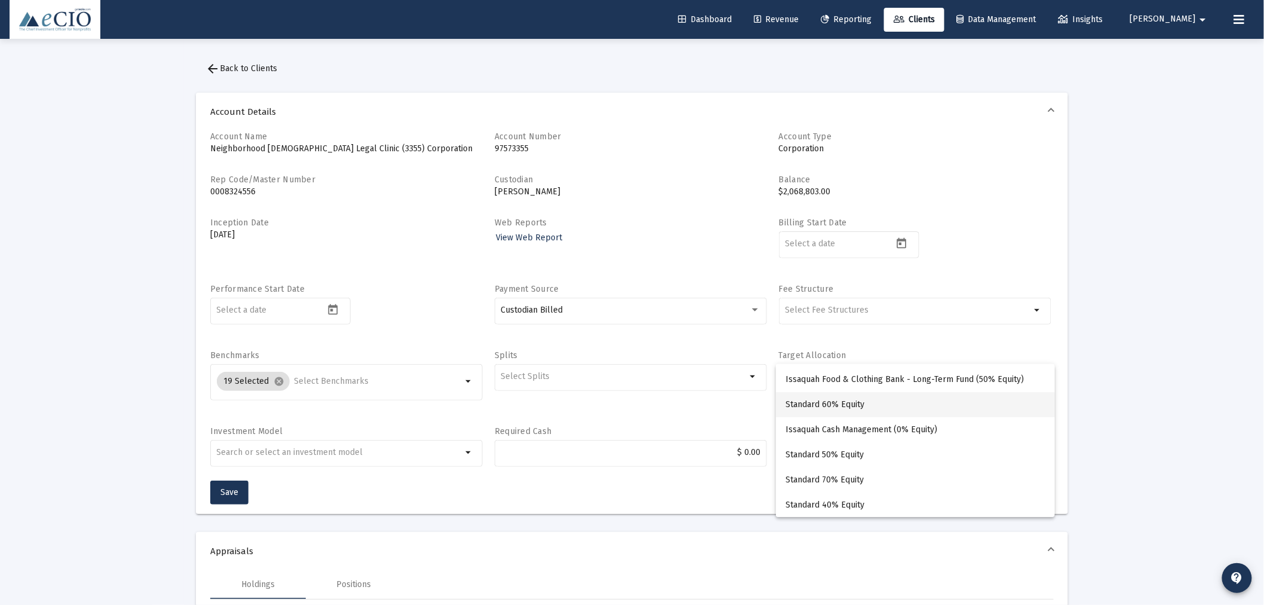
click at [847, 407] on span "Standard 60% Equity" at bounding box center [916, 404] width 260 height 25
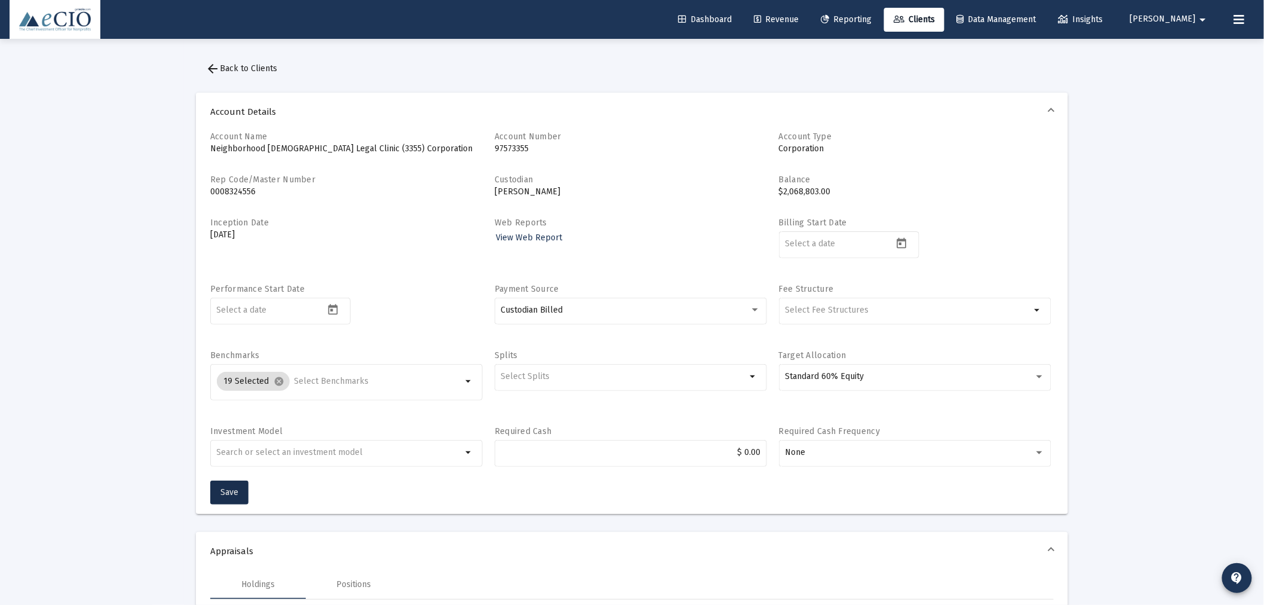
click at [235, 485] on button "Save" at bounding box center [229, 492] width 38 height 24
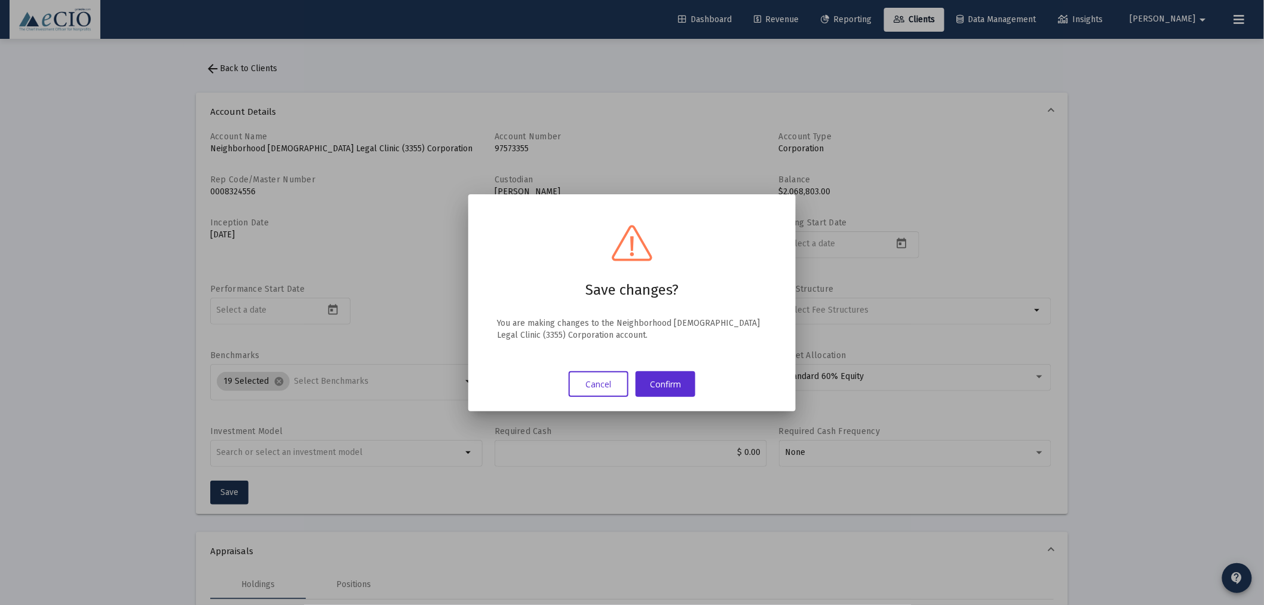
click at [672, 379] on button "Confirm" at bounding box center [666, 384] width 60 height 26
